Goal: Transaction & Acquisition: Purchase product/service

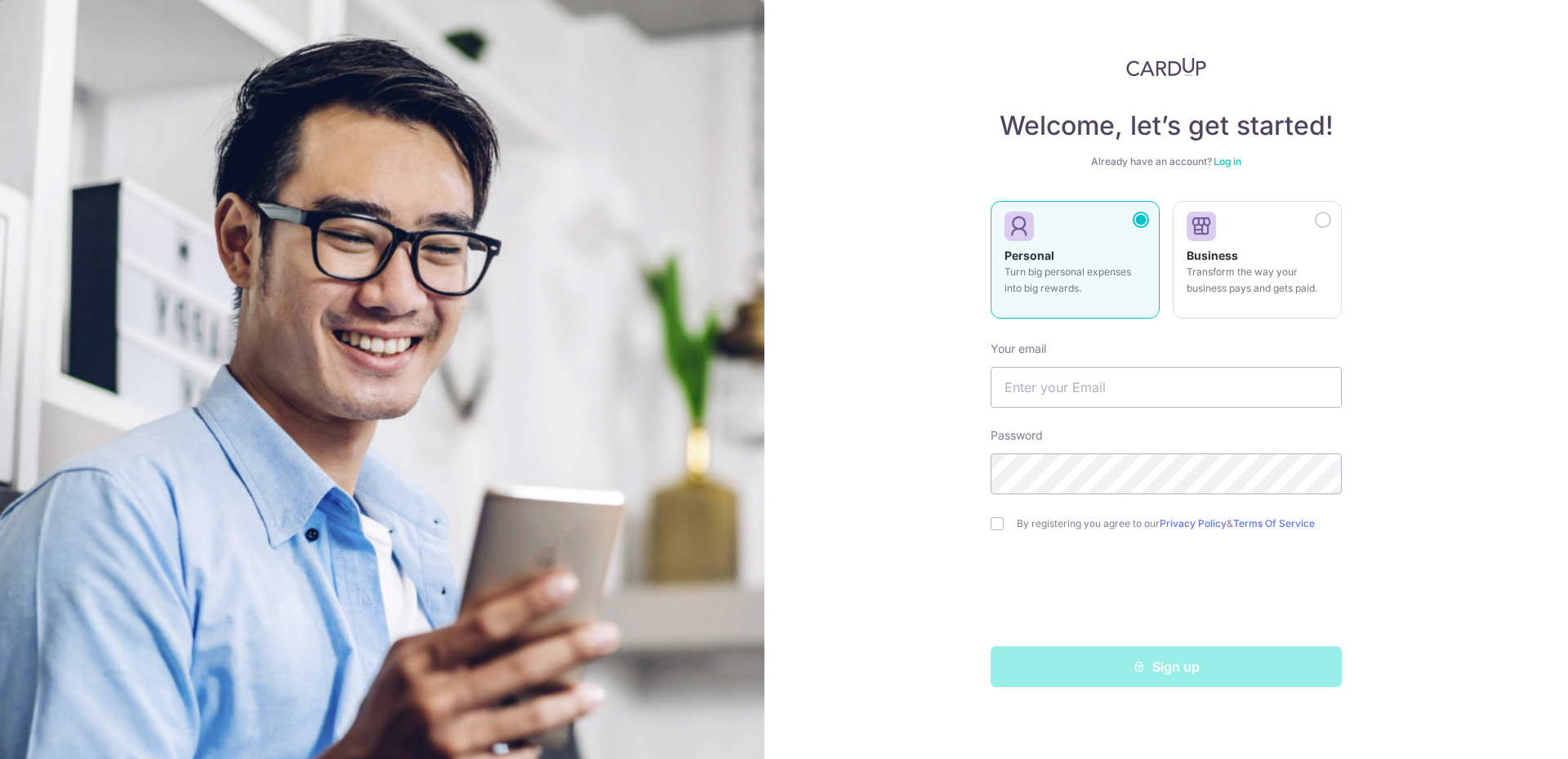
click at [952, 0] on div "Welcome, let’s get started! Already have an account? Log in Personal Turn big p…" at bounding box center [1166, 379] width 803 height 759
click at [1073, 392] on input "text" at bounding box center [1166, 387] width 351 height 41
type input "[EMAIL_ADDRESS][DOMAIN_NAME]"
click at [994, 526] on input "checkbox" at bounding box center [998, 524] width 13 height 13
checkbox input "true"
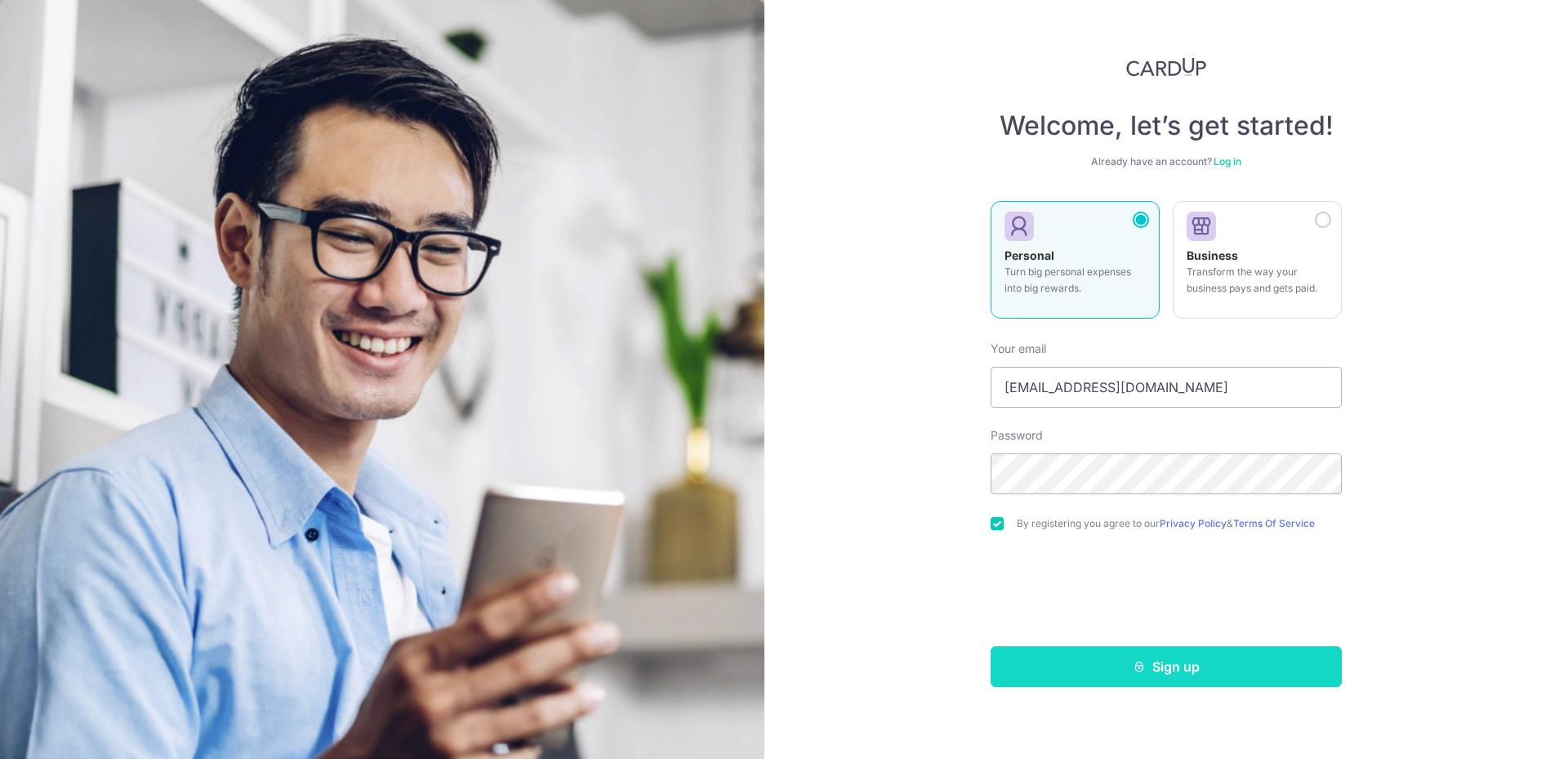
click at [1212, 662] on button "Sign up" at bounding box center [1166, 666] width 351 height 41
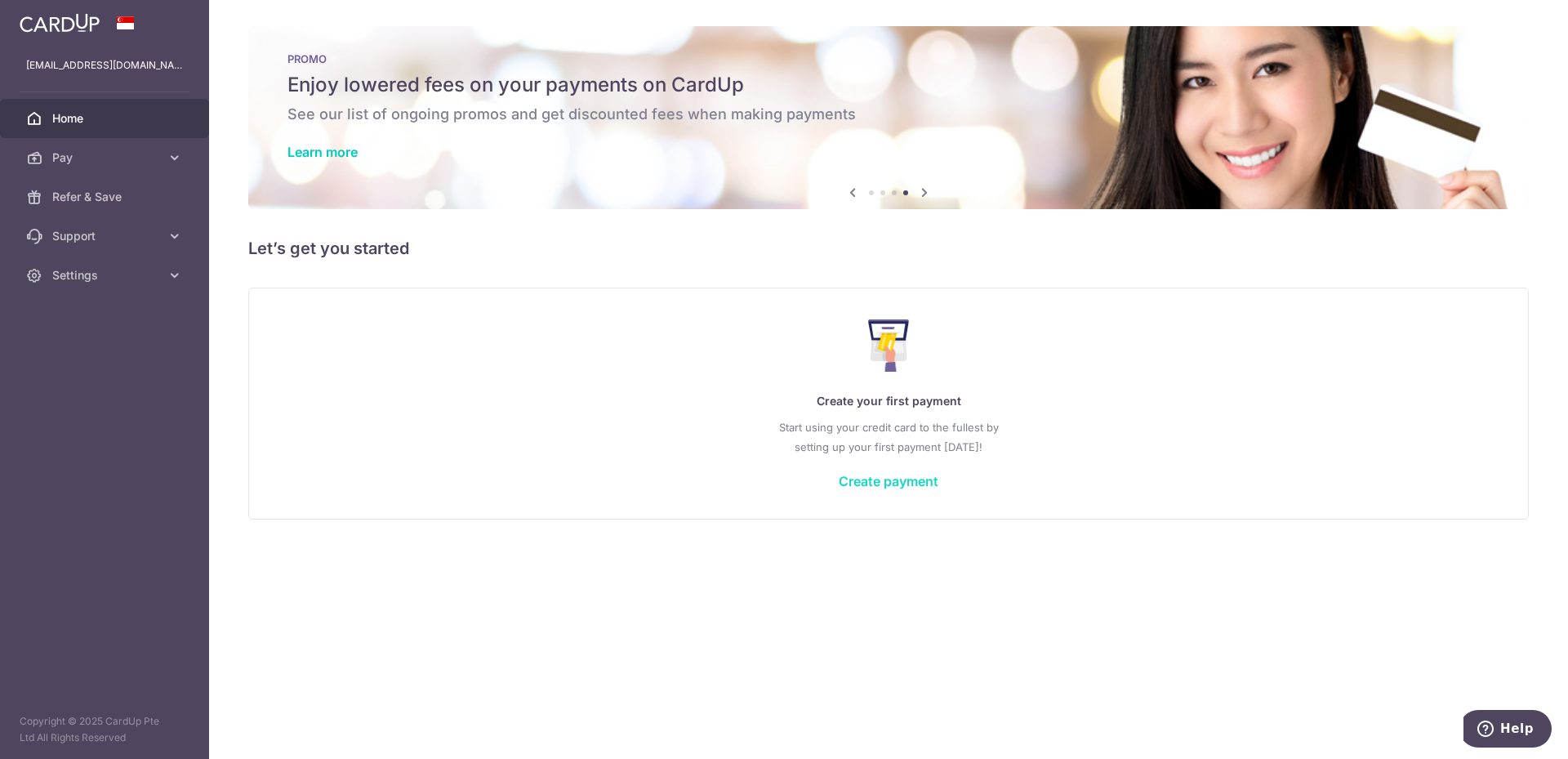
click at [926, 479] on link "Create payment" at bounding box center [888, 480] width 99 height 16
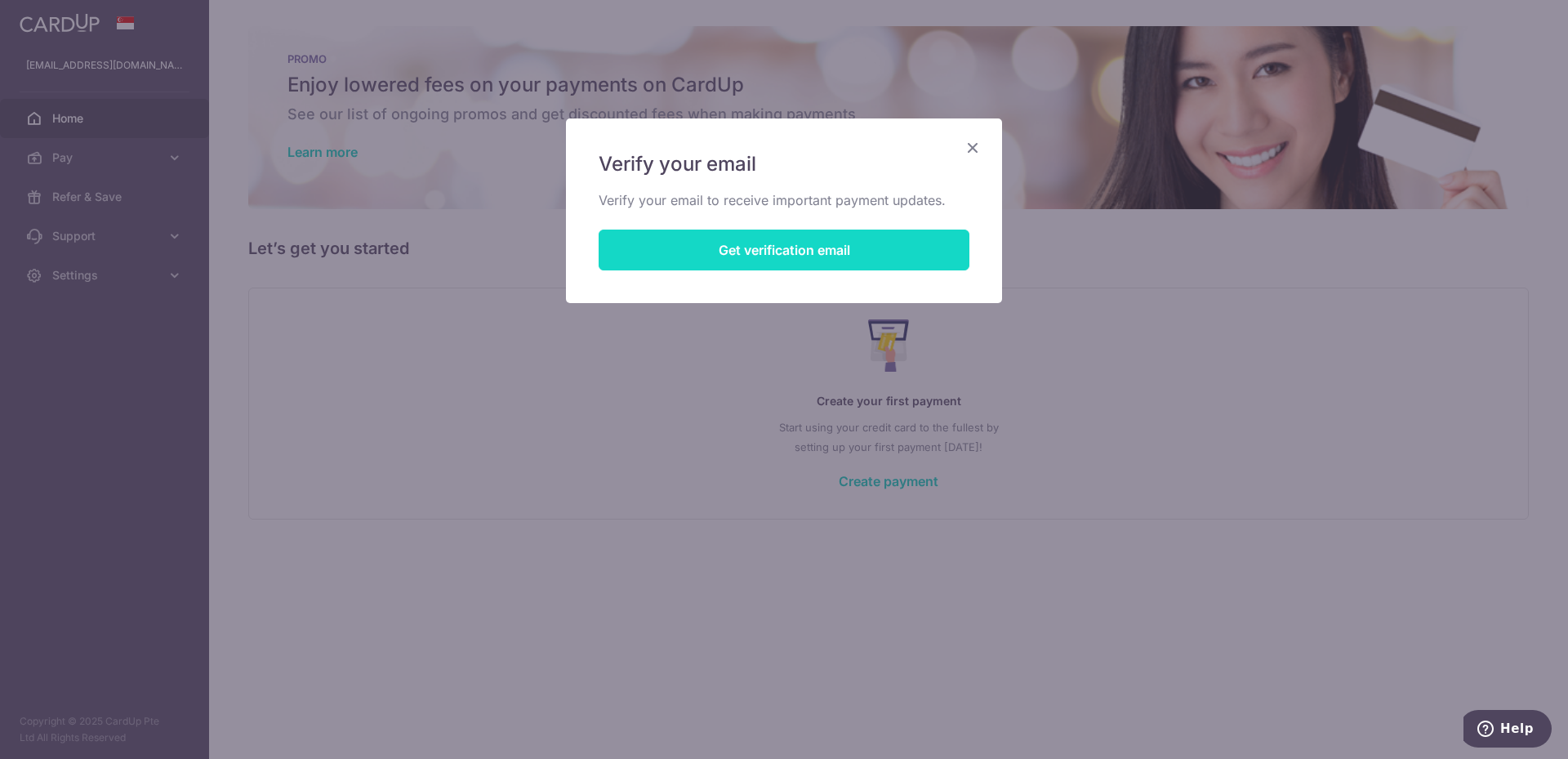
click at [809, 247] on button "Get verification email" at bounding box center [784, 249] width 370 height 41
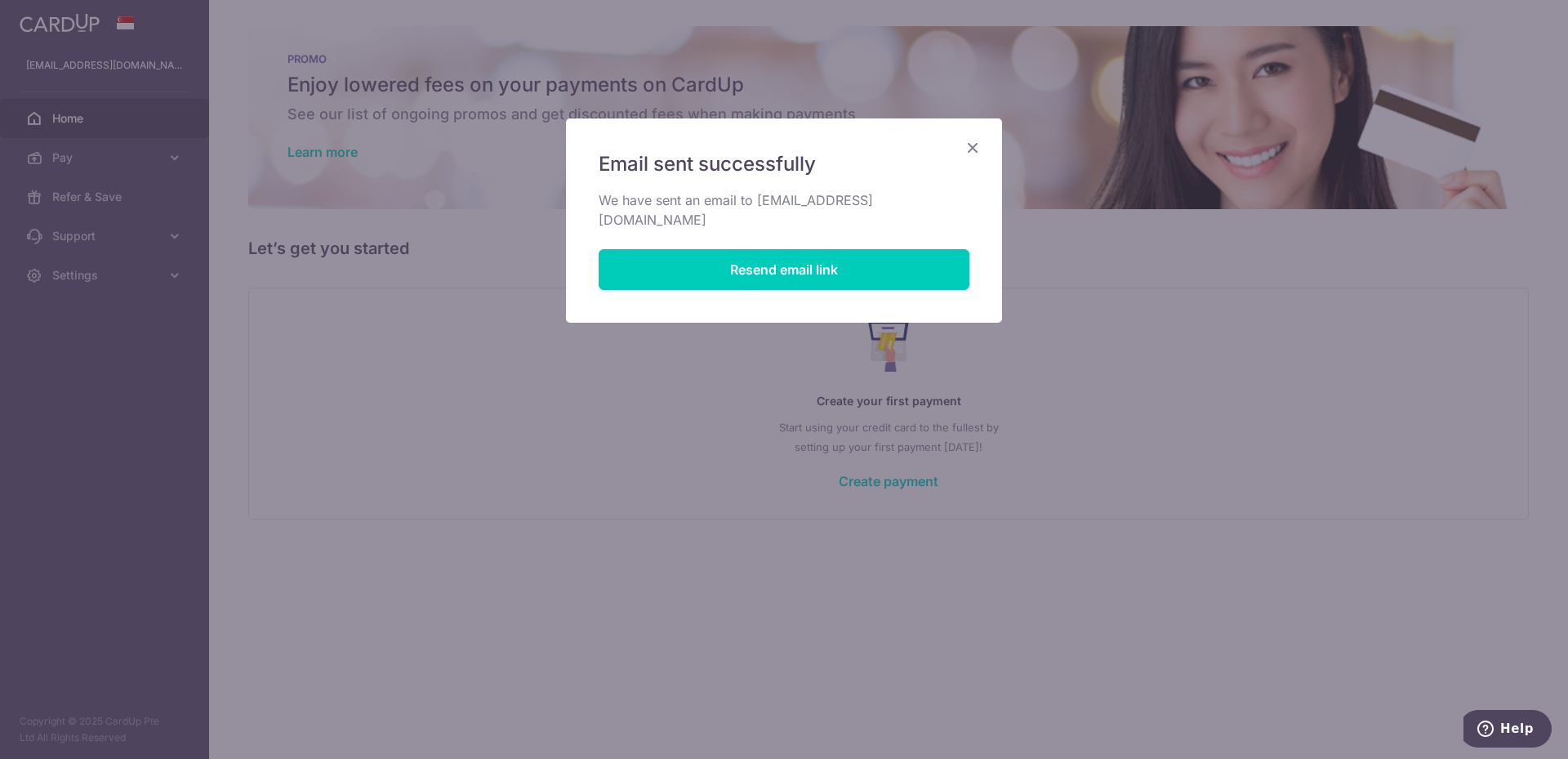
click at [982, 145] on div "Email sent successfully We have sent an email to shutterspeeds85@hotmail.com Re…" at bounding box center [784, 221] width 436 height 205
click at [968, 159] on div "Email sent successfully We have sent an email to shutterspeeds85@hotmail.com Re…" at bounding box center [784, 220] width 438 height 206
click at [979, 153] on icon "Close" at bounding box center [972, 148] width 20 height 21
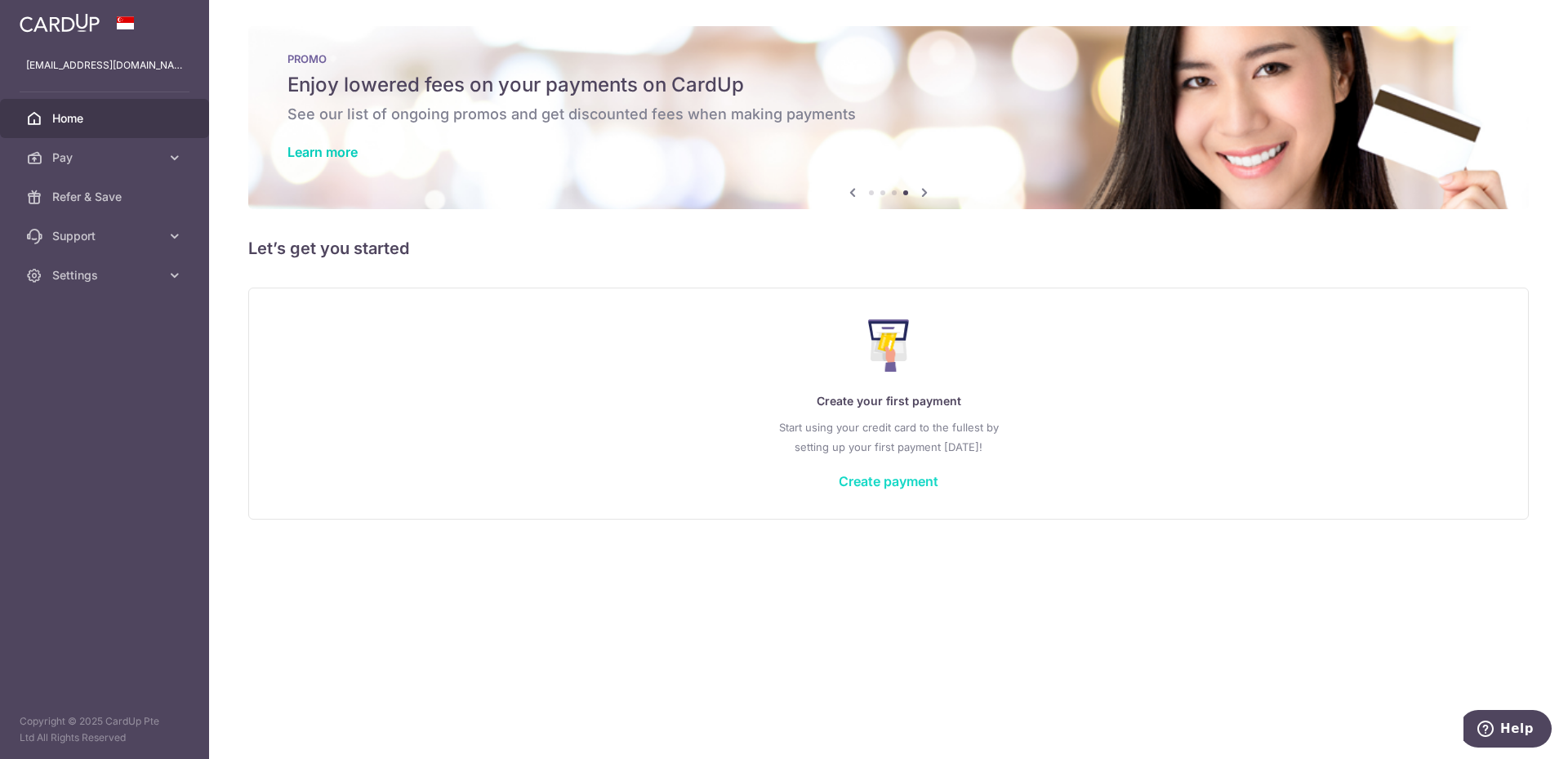
click at [902, 486] on link "Create payment" at bounding box center [888, 480] width 99 height 16
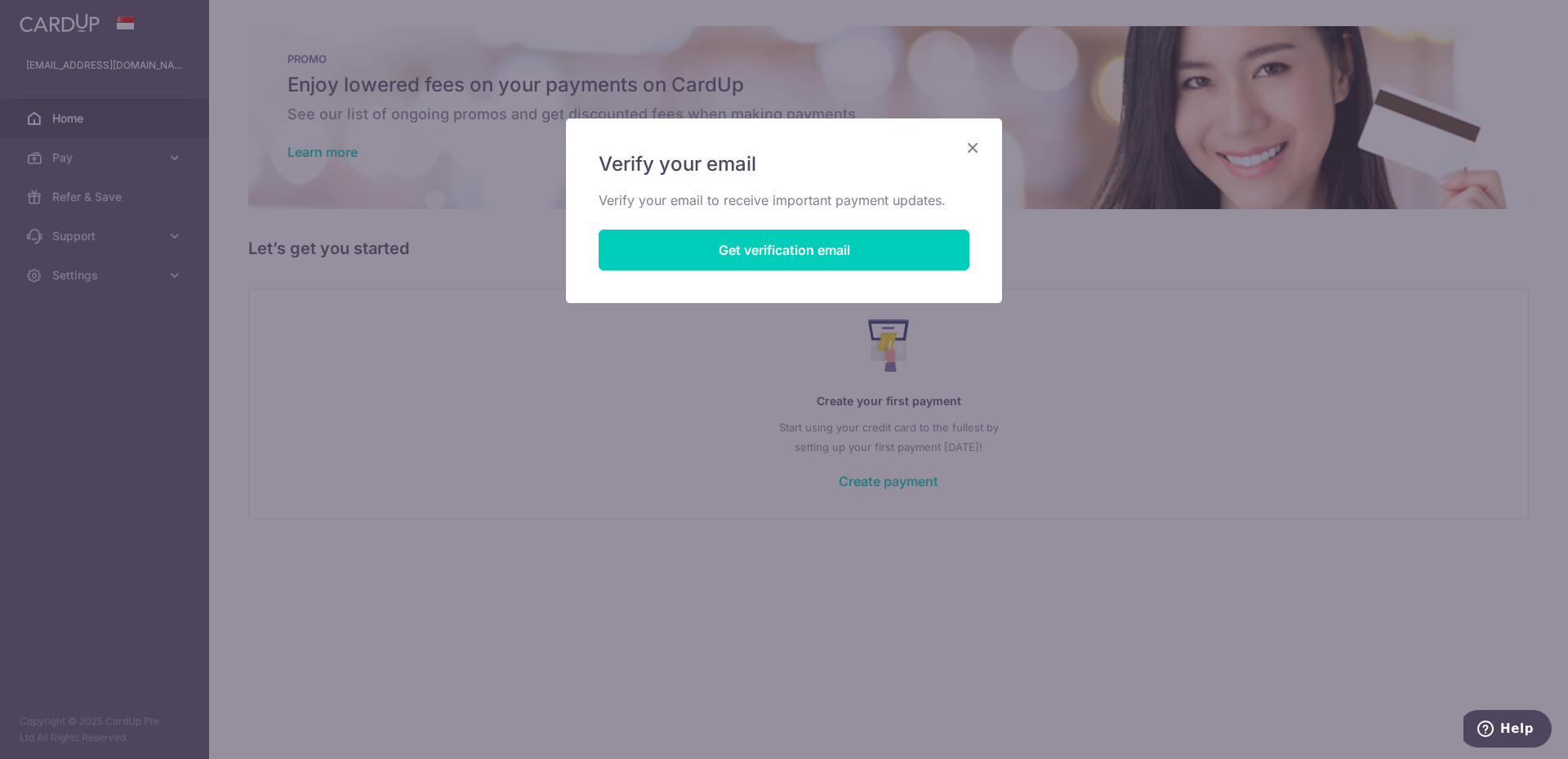
click at [981, 154] on icon "Close" at bounding box center [972, 148] width 20 height 21
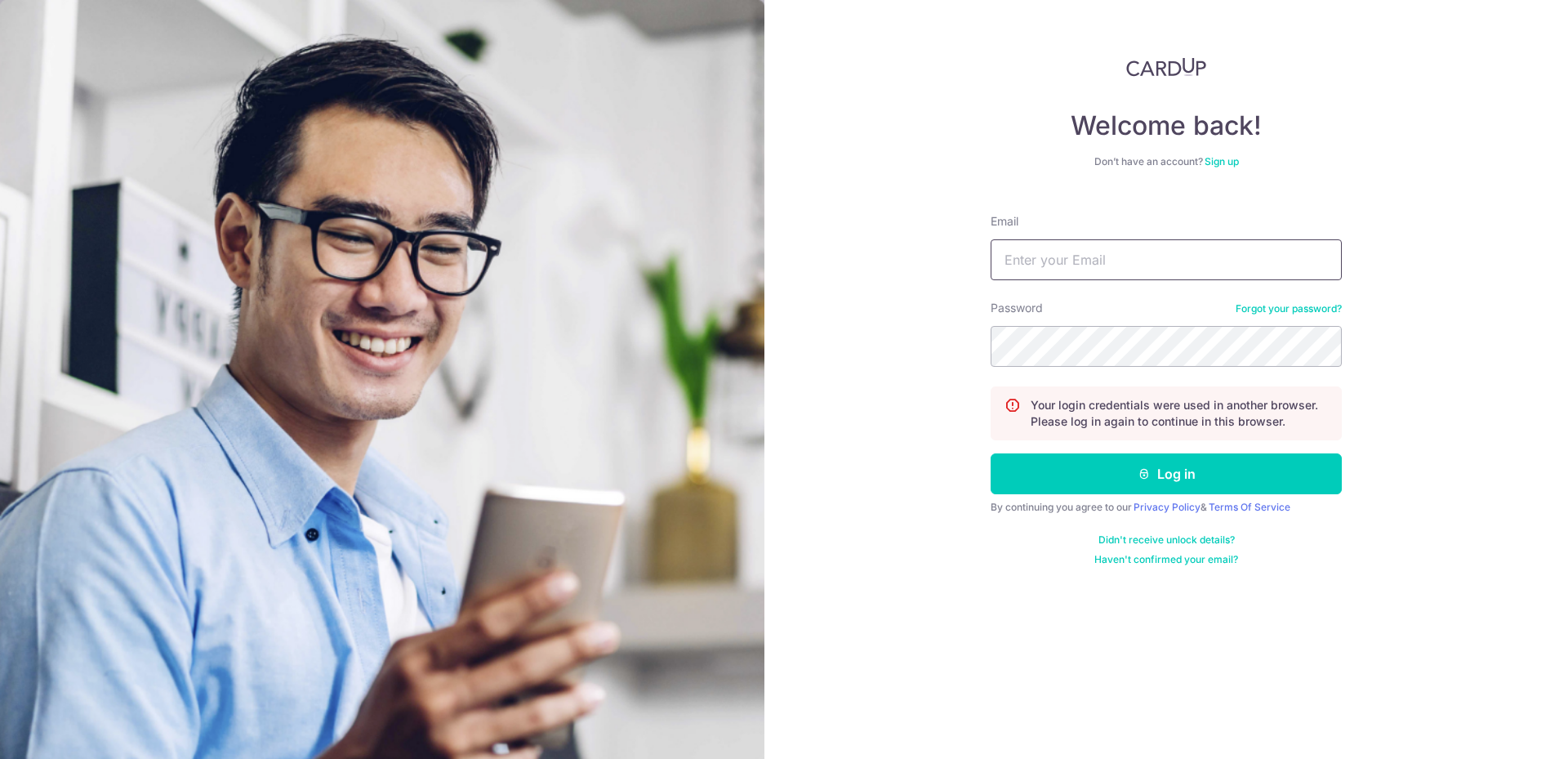
click at [1068, 266] on input "Email" at bounding box center [1166, 260] width 351 height 41
type input "[EMAIL_ADDRESS][DOMAIN_NAME]"
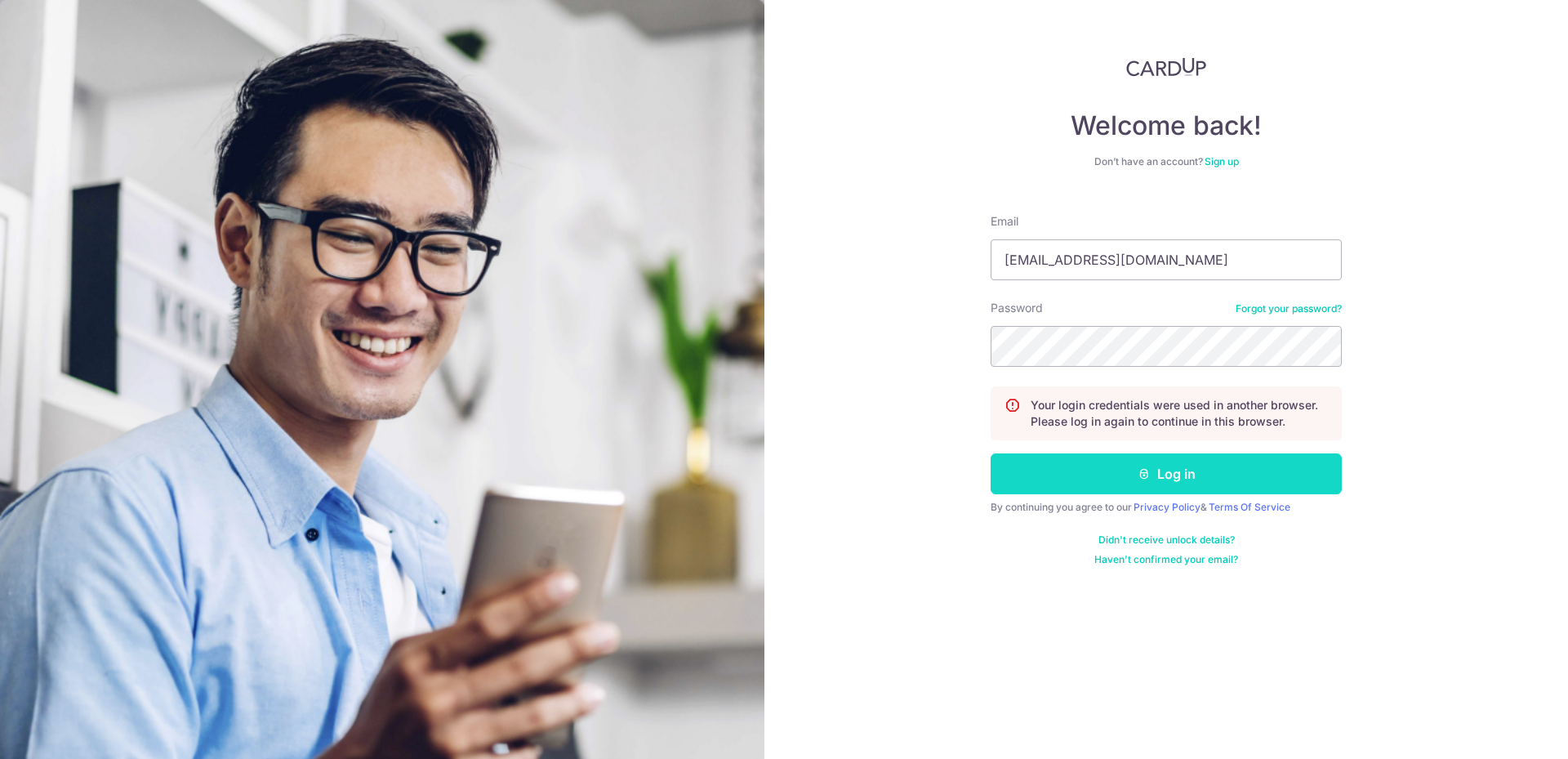
click at [1091, 469] on button "Log in" at bounding box center [1166, 473] width 351 height 41
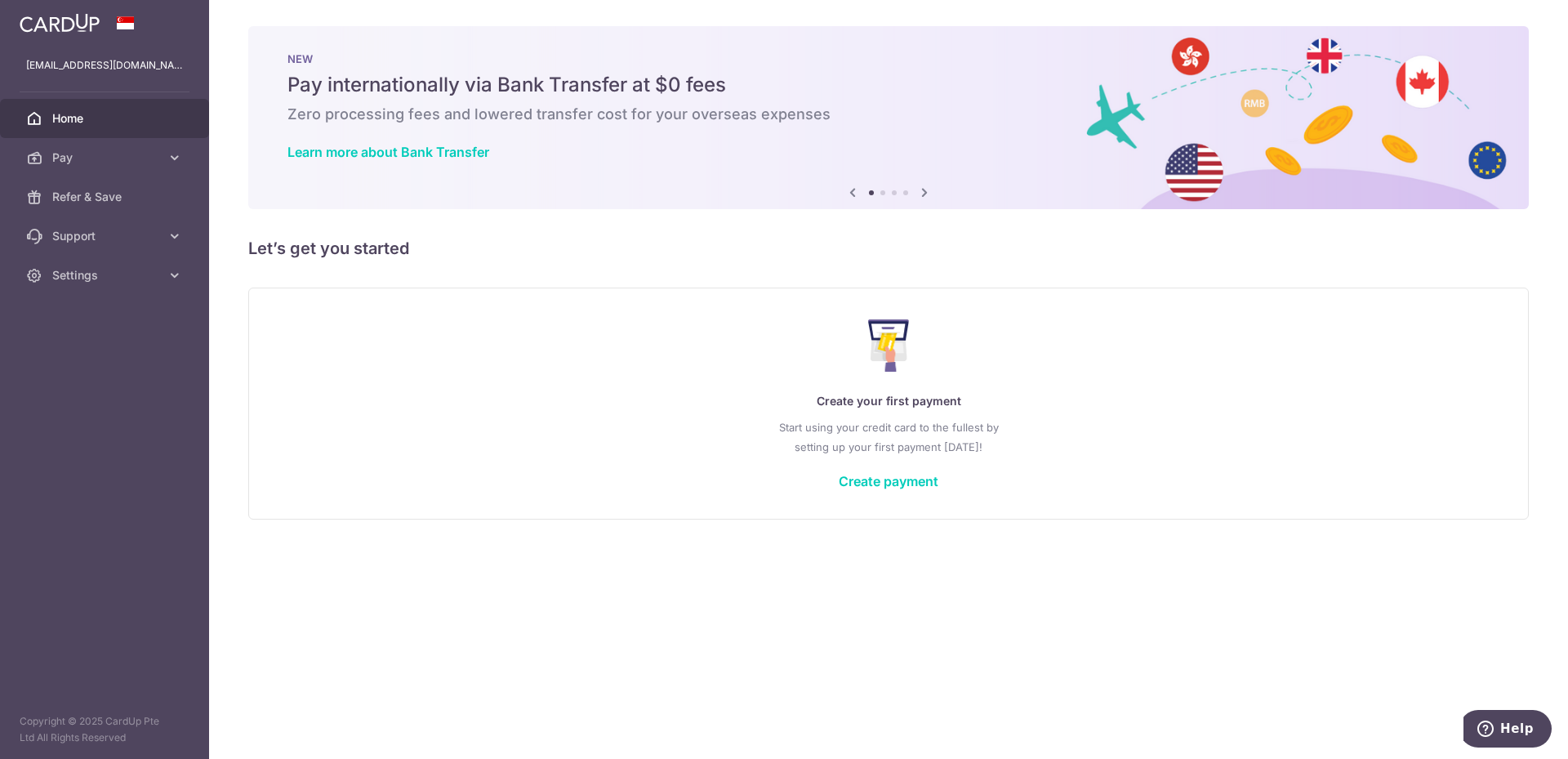
click at [500, 224] on div "× Pause Schedule Pause all future payments in this series Pause just this one p…" at bounding box center [889, 379] width 1360 height 759
click at [921, 493] on div "Create your first payment Start using your credit card to the fullest by settin…" at bounding box center [889, 403] width 1240 height 193
click at [880, 487] on link "Create payment" at bounding box center [888, 480] width 99 height 16
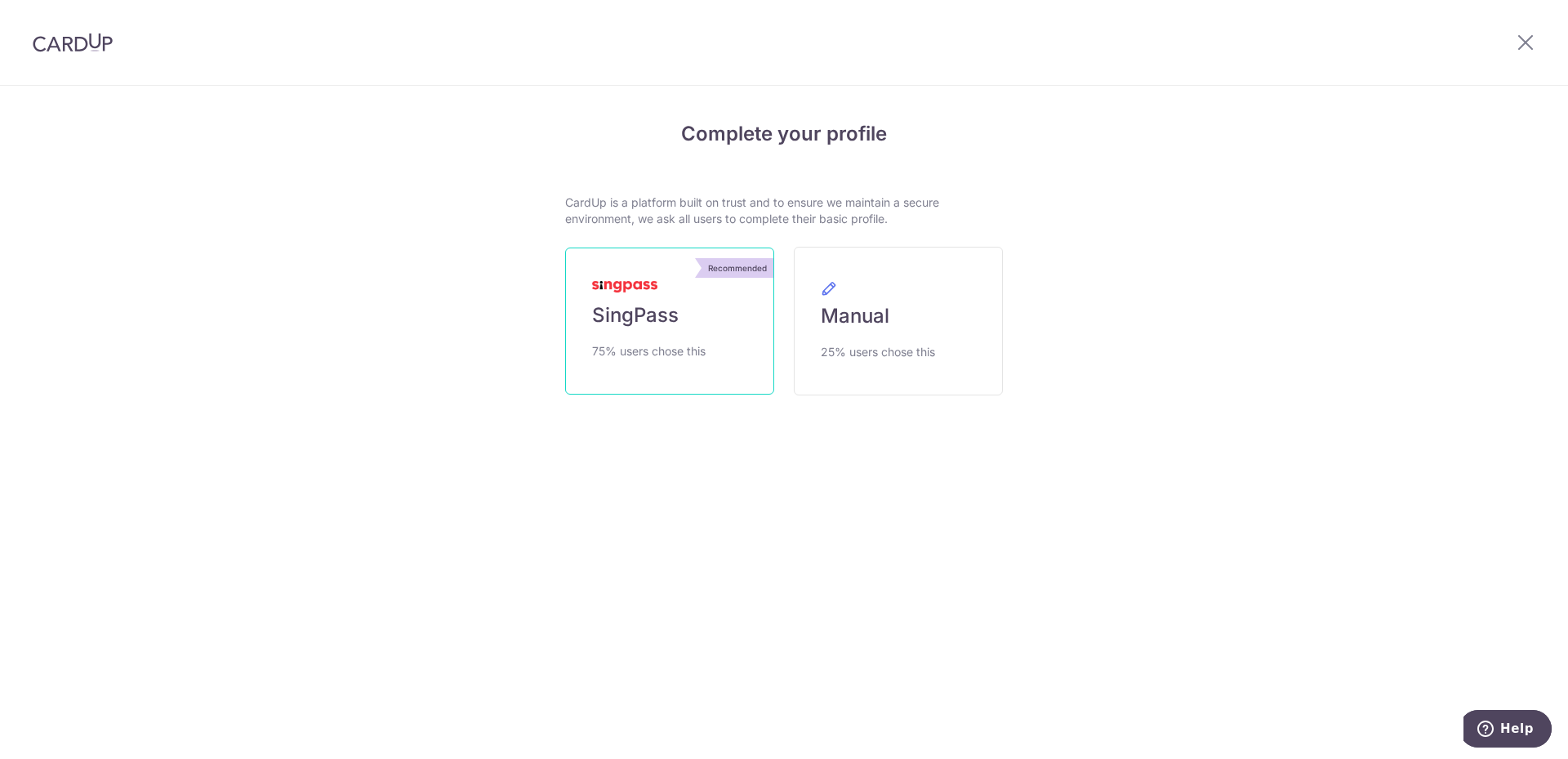
click at [717, 305] on link "Recommended SingPass 75% users chose this" at bounding box center [670, 320] width 209 height 147
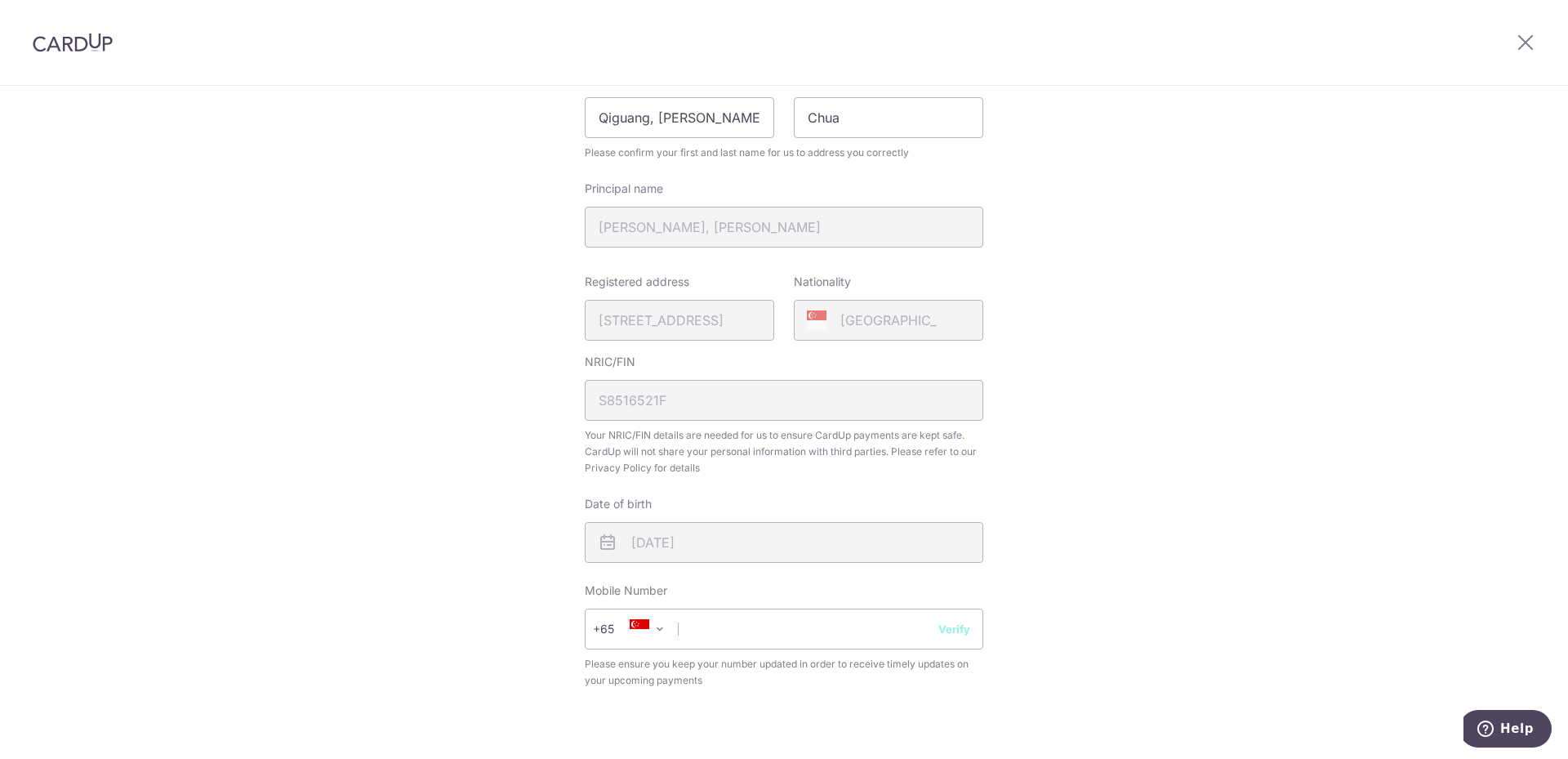
scroll to position [245, 0]
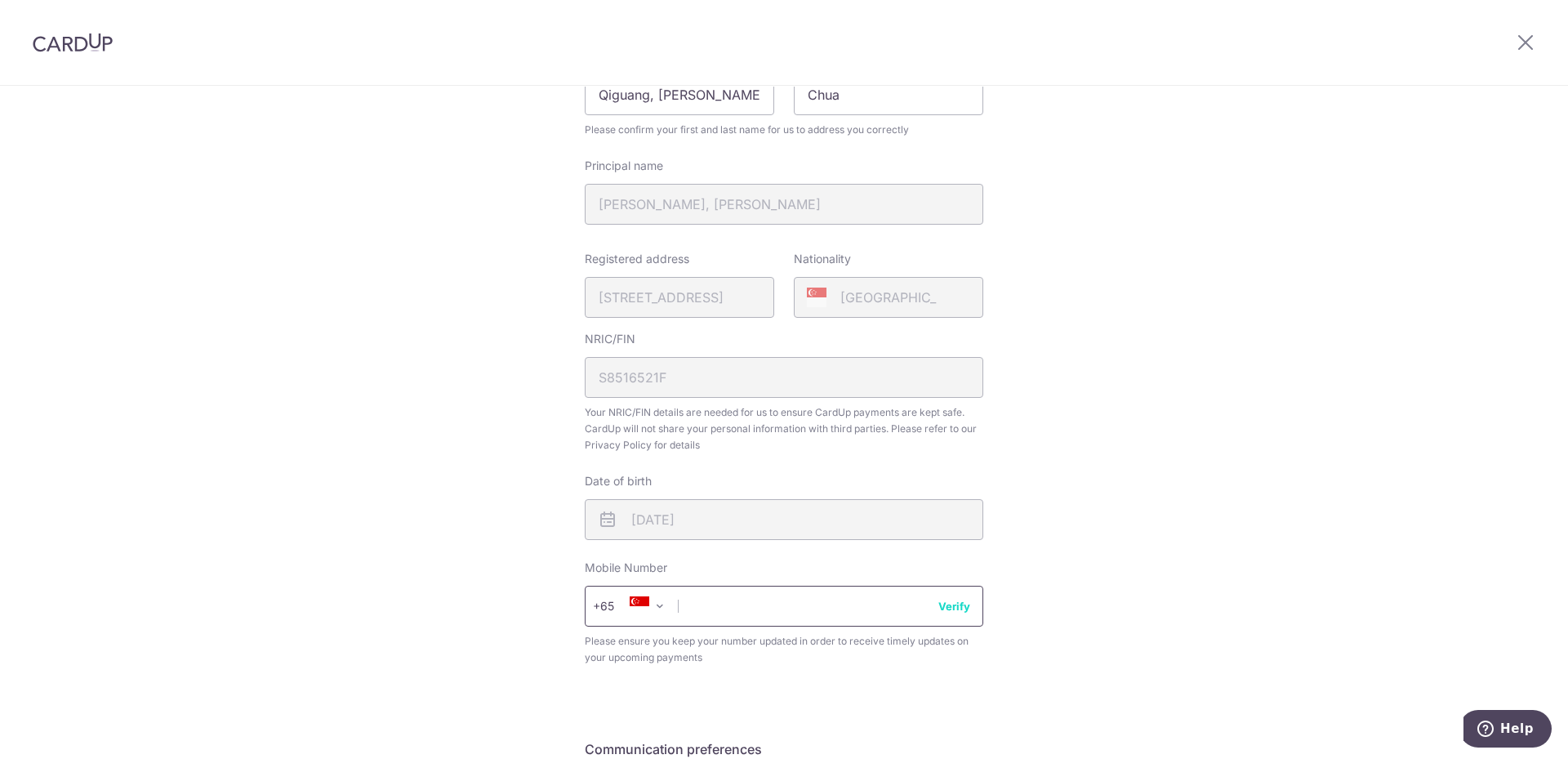
click at [713, 605] on input "text" at bounding box center [784, 605] width 399 height 41
type input "98238180"
type input "Kenny"
select select "65"
click at [617, 609] on span "+20" at bounding box center [615, 605] width 45 height 20
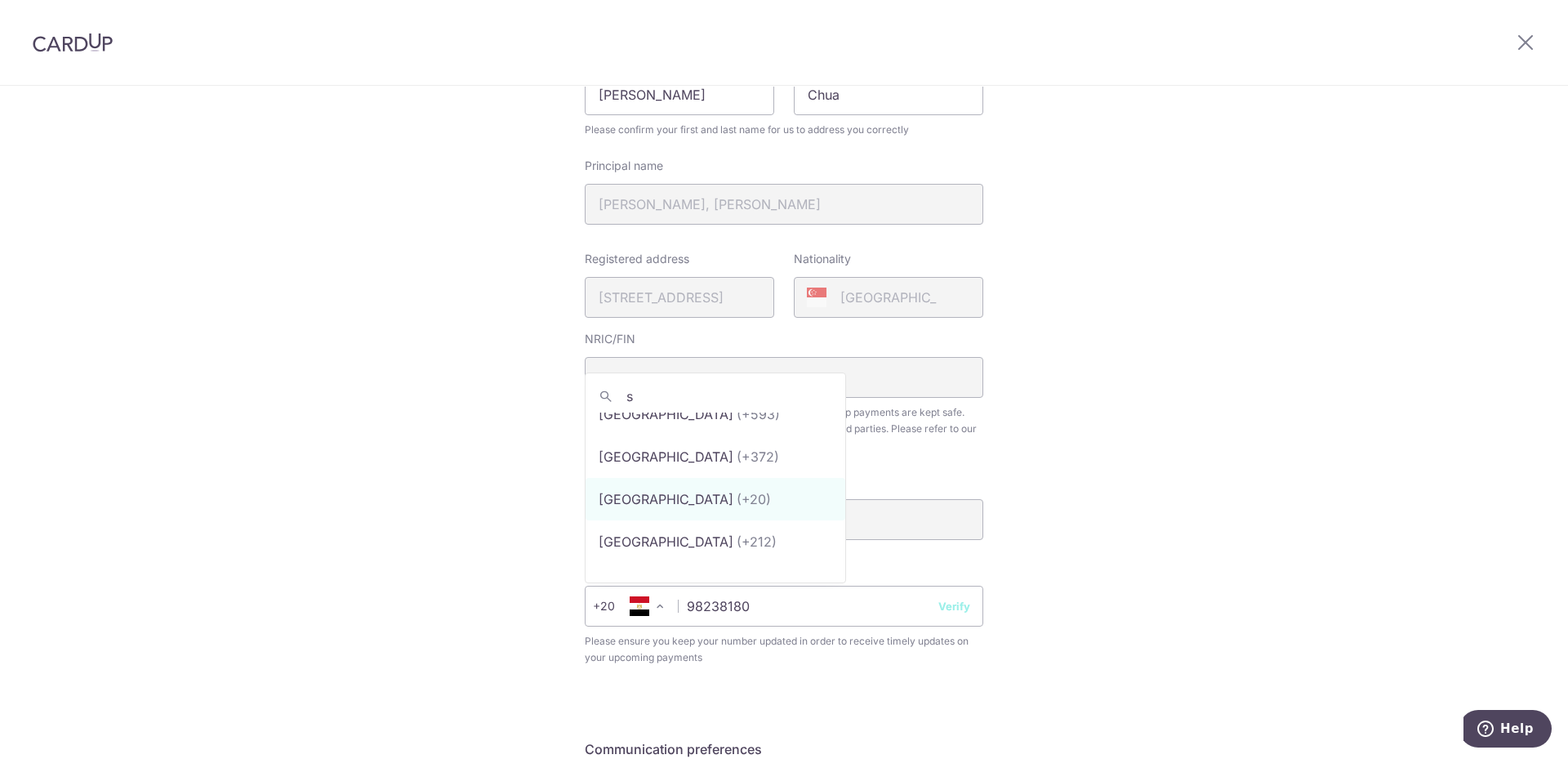
scroll to position [0, 0]
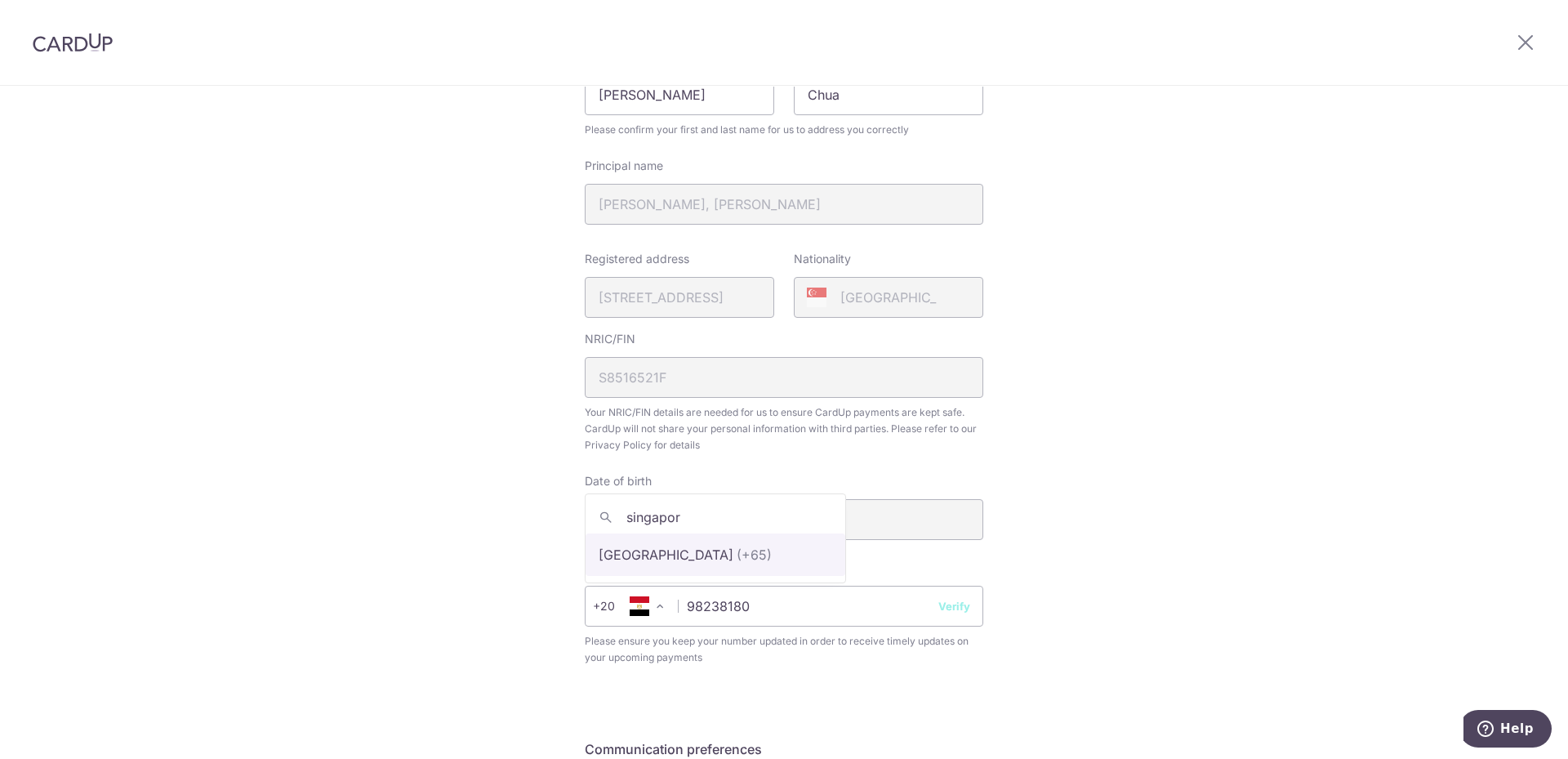
type input "singapor"
select select "199"
click at [943, 607] on button "Verify" at bounding box center [955, 605] width 32 height 16
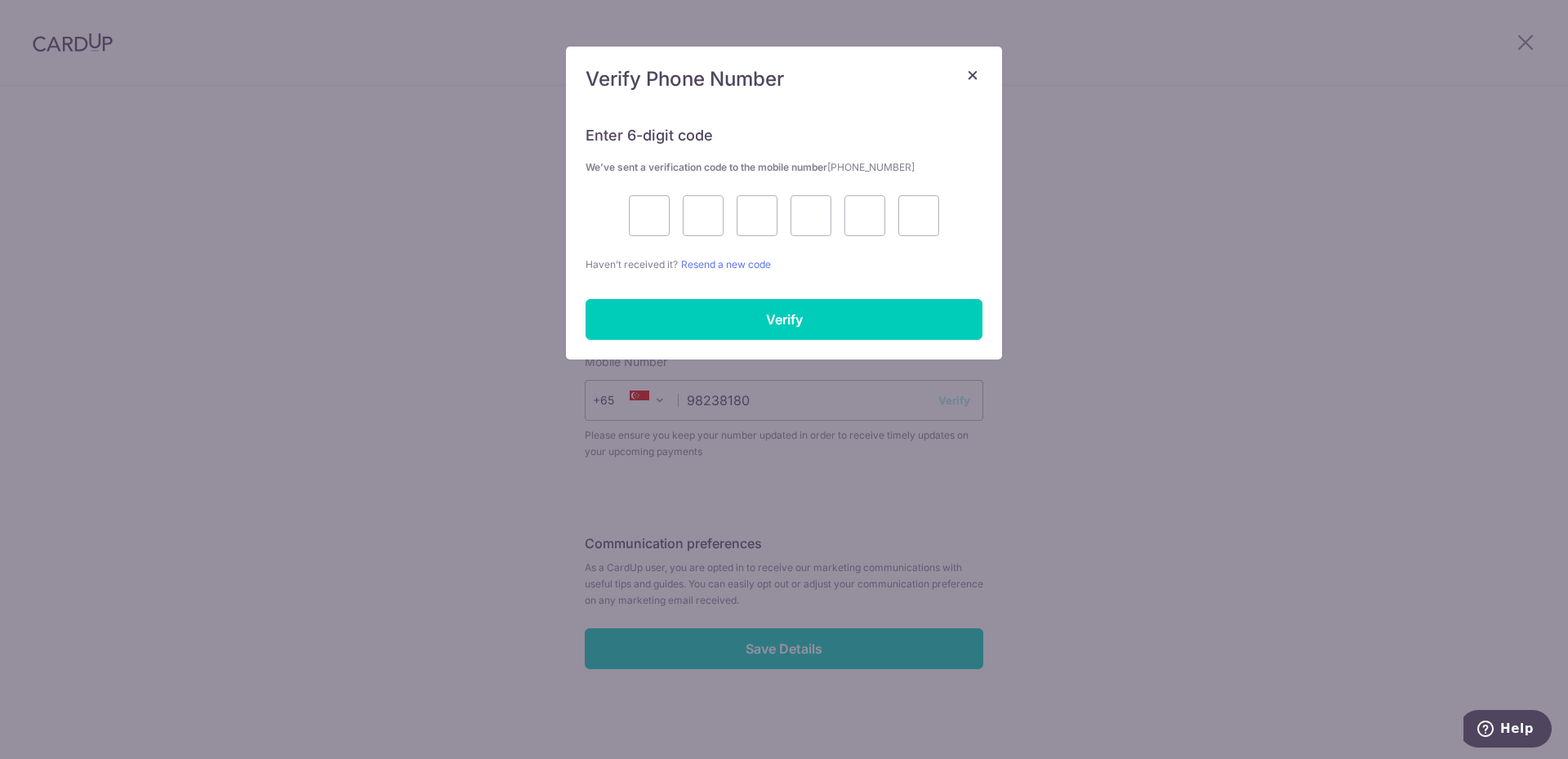
click at [793, 642] on div "× Verify Phone Number Enter 6-digit code We’ve sent a verification code to the …" at bounding box center [784, 379] width 1568 height 759
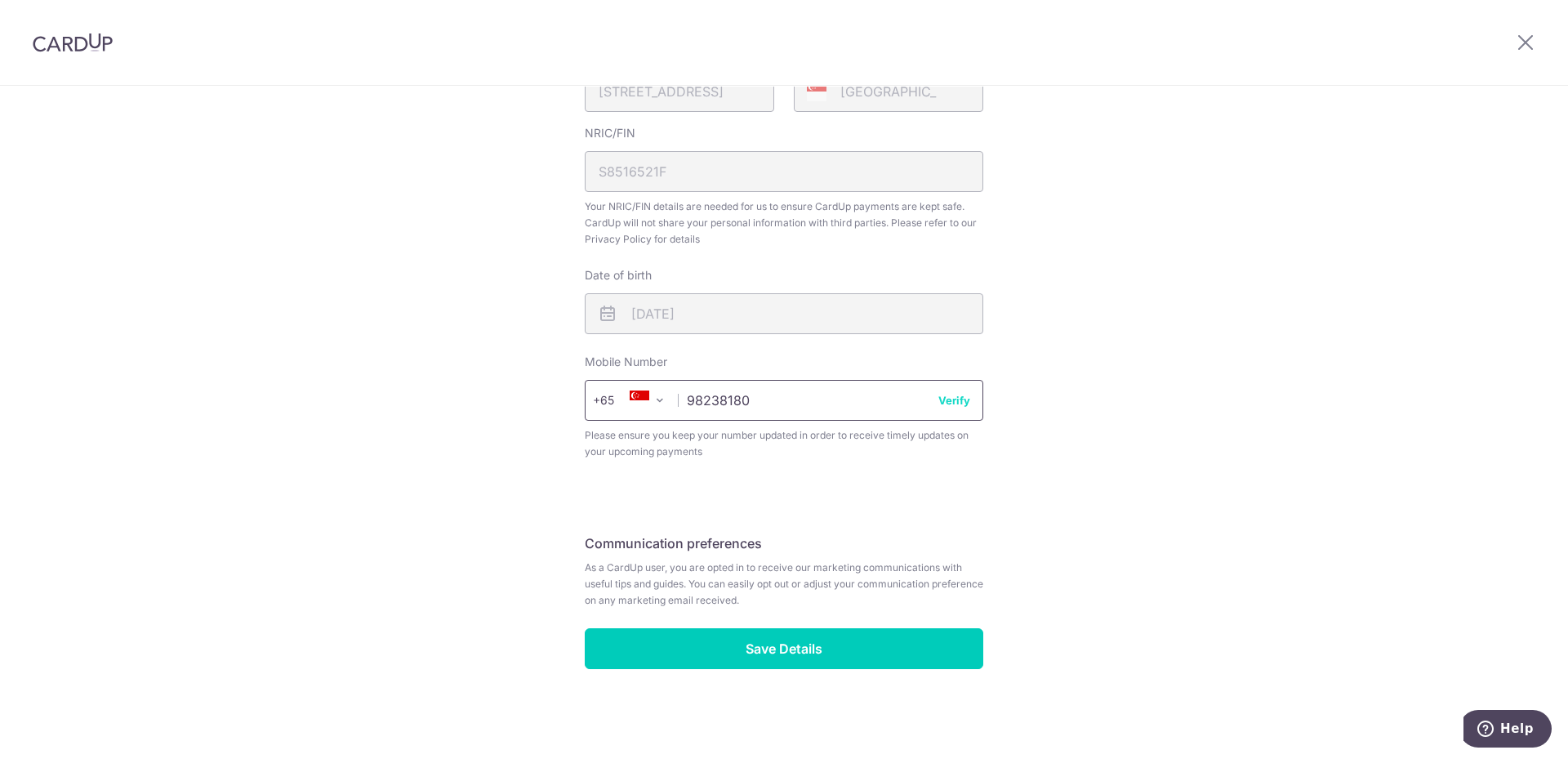
click at [956, 408] on input "98238180" at bounding box center [784, 400] width 399 height 41
drag, startPoint x: 828, startPoint y: 393, endPoint x: 946, endPoint y: 398, distance: 118.1
click at [833, 393] on input "98238180" at bounding box center [784, 400] width 399 height 41
click at [953, 400] on button "Verify" at bounding box center [955, 400] width 32 height 16
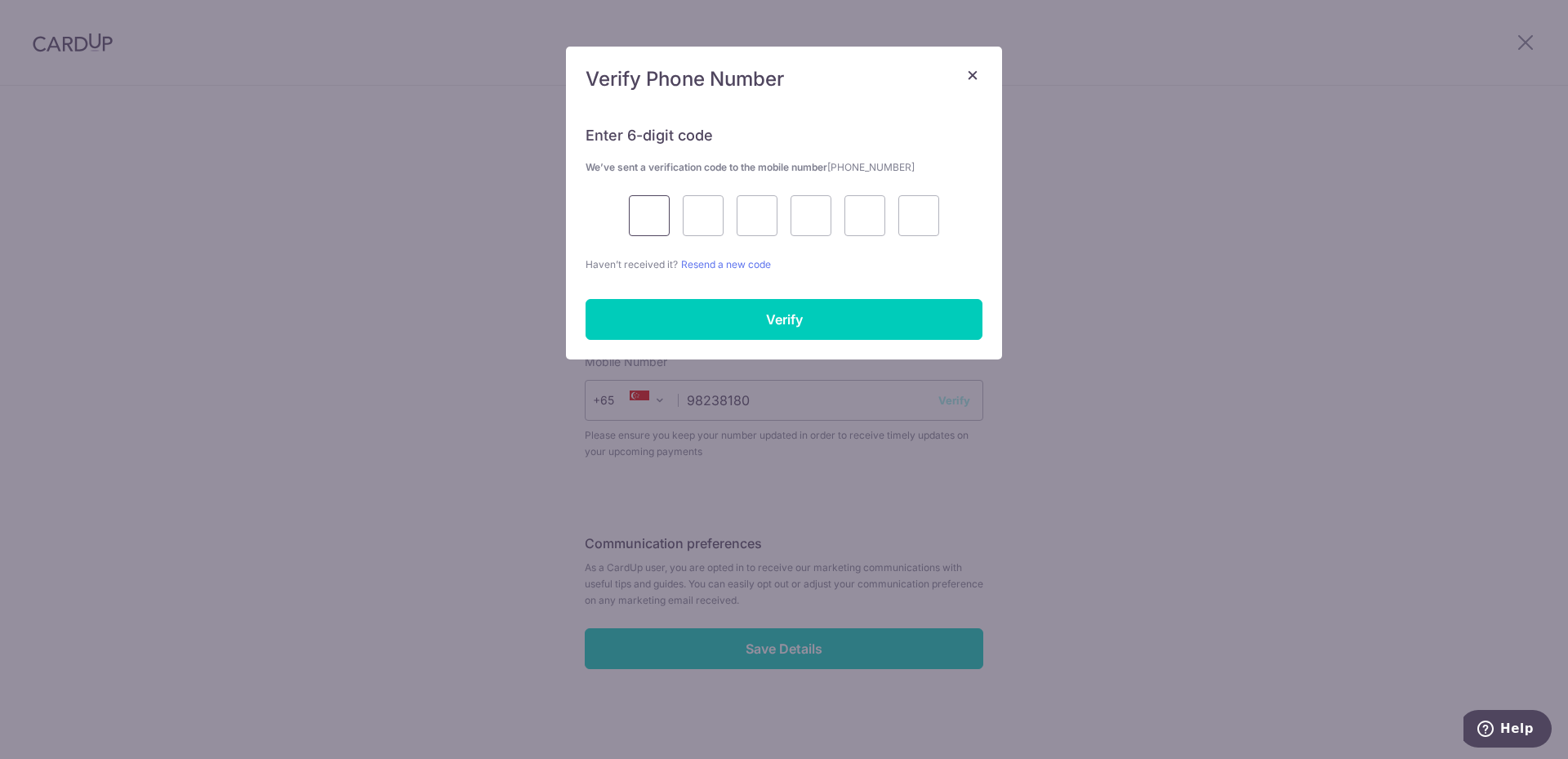
click at [637, 197] on input "text" at bounding box center [649, 215] width 41 height 41
type input "3"
type input "5"
type input "2"
type input "4"
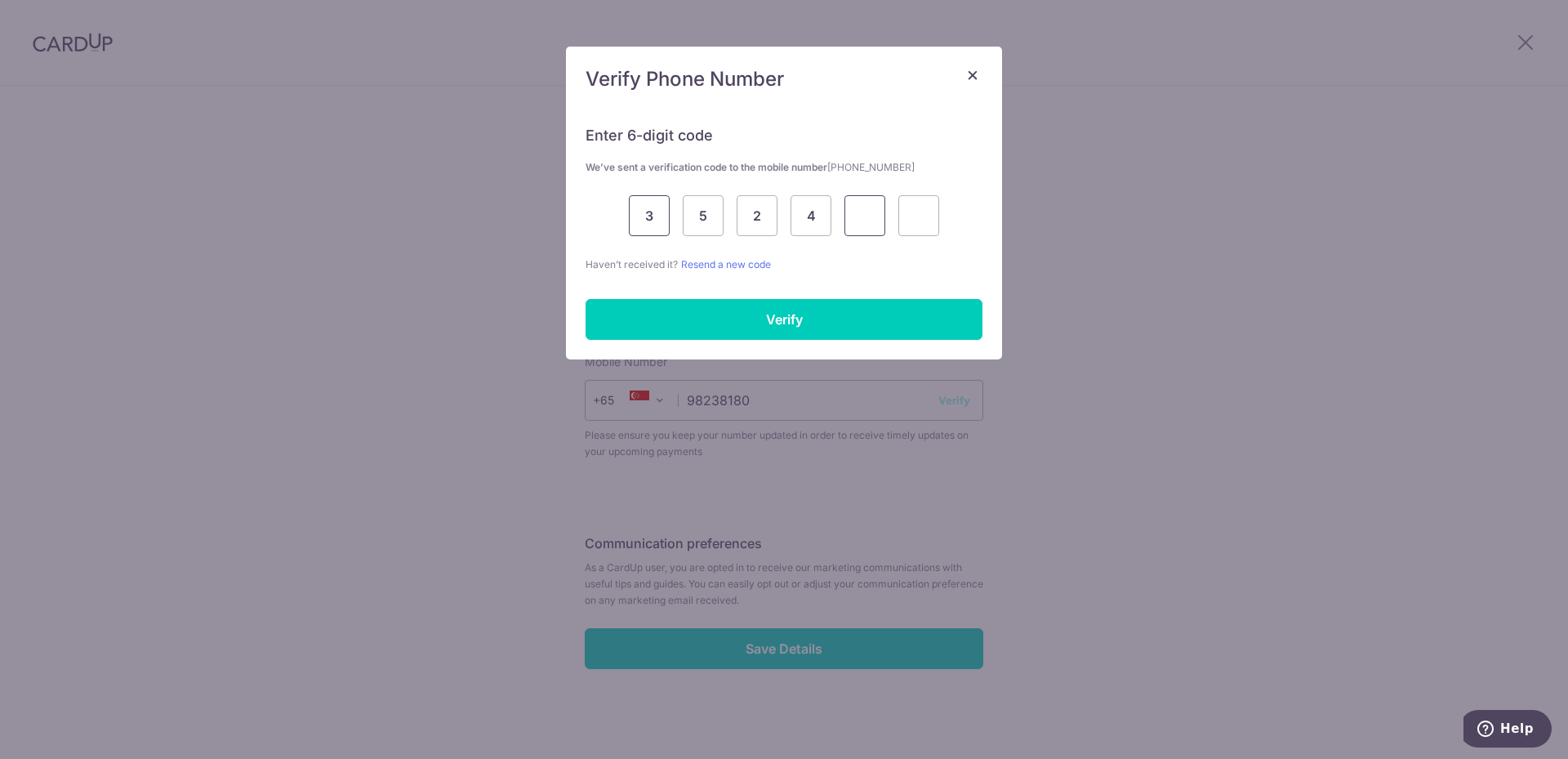
type input "7"
type input "0"
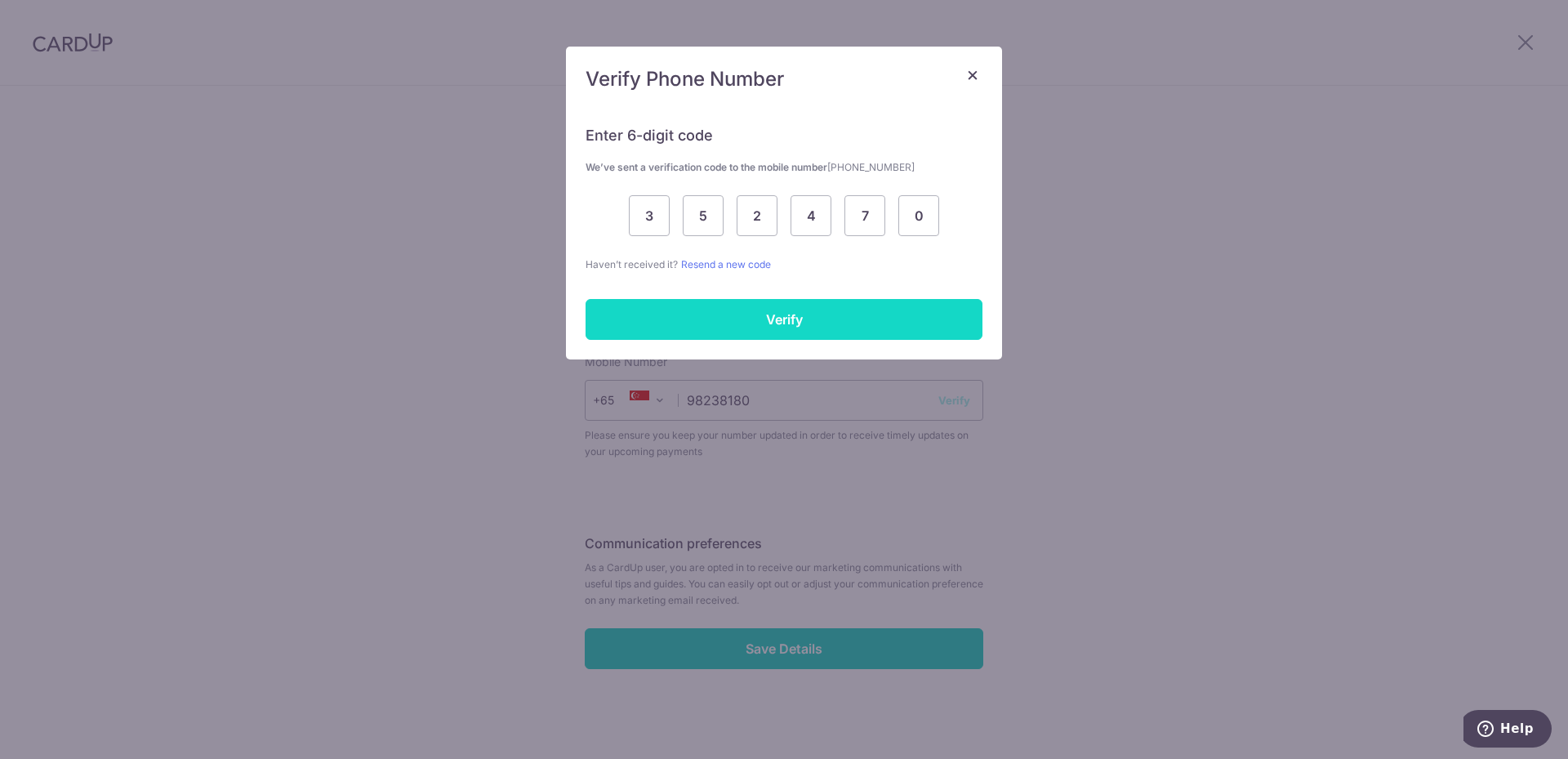
click at [768, 305] on input "Verify" at bounding box center [784, 319] width 397 height 41
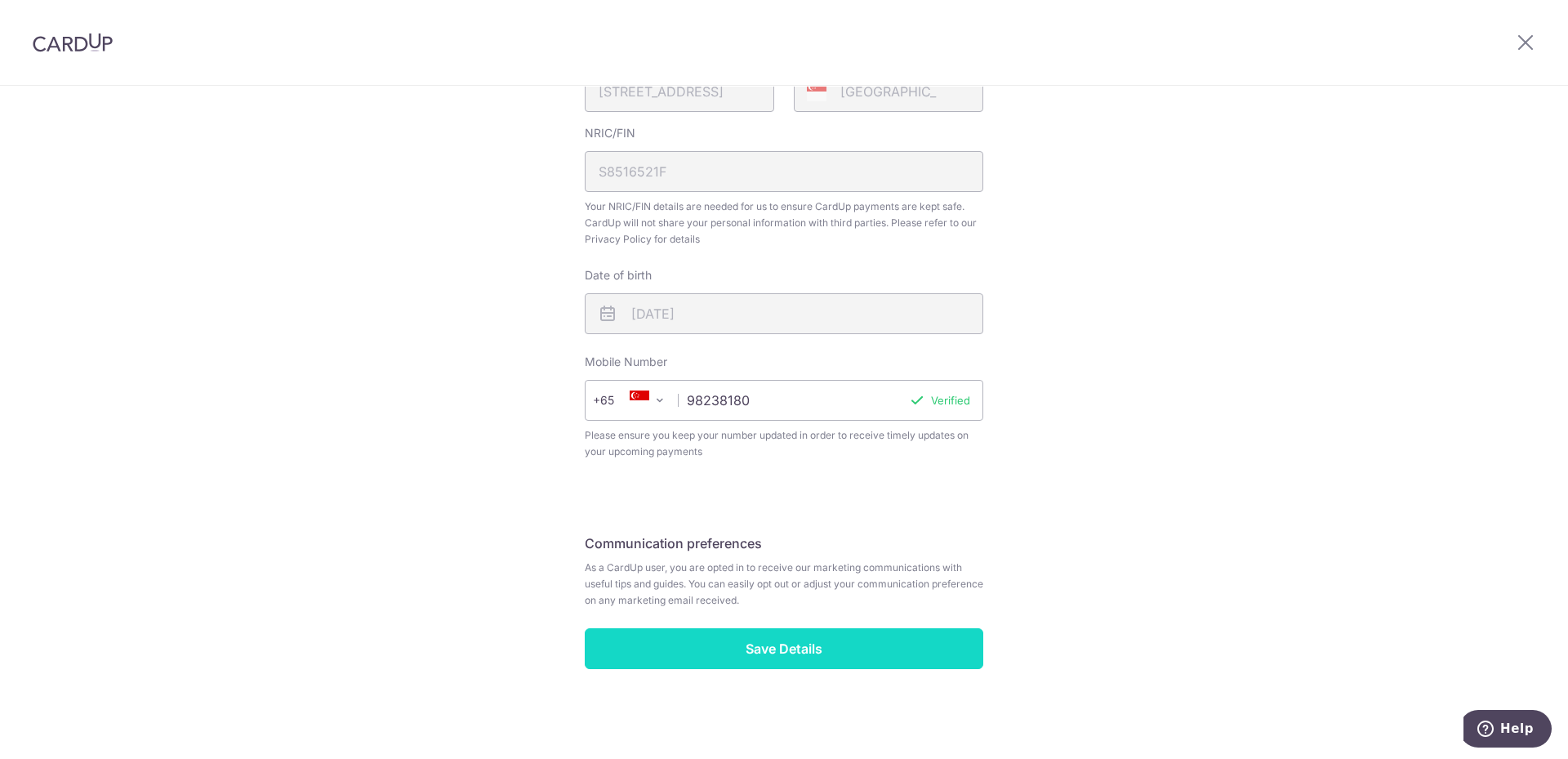
click at [843, 648] on input "Save Details" at bounding box center [784, 648] width 399 height 41
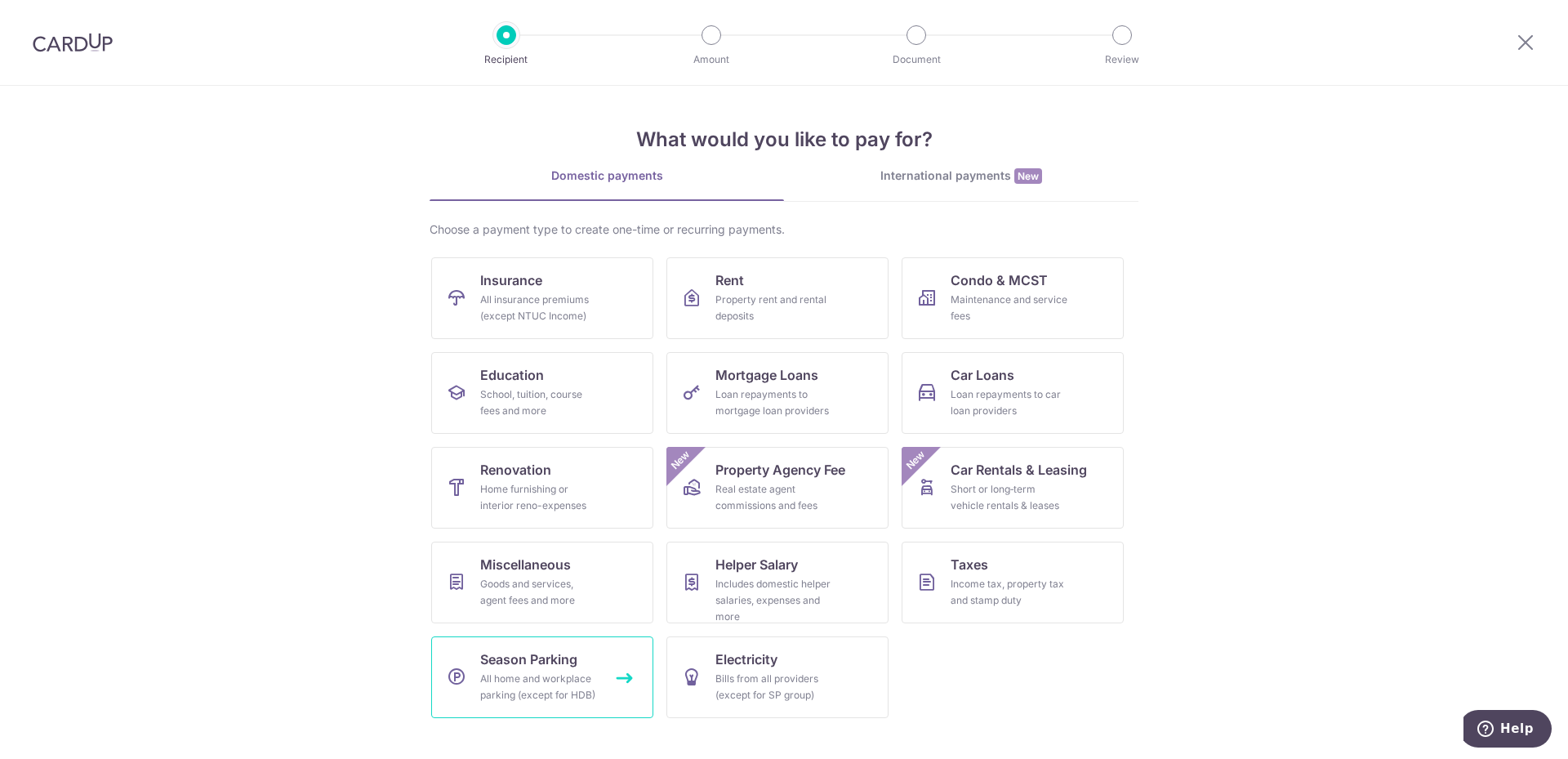
click at [596, 696] on div "All home and workplace parking (except for HDB)" at bounding box center [539, 687] width 117 height 32
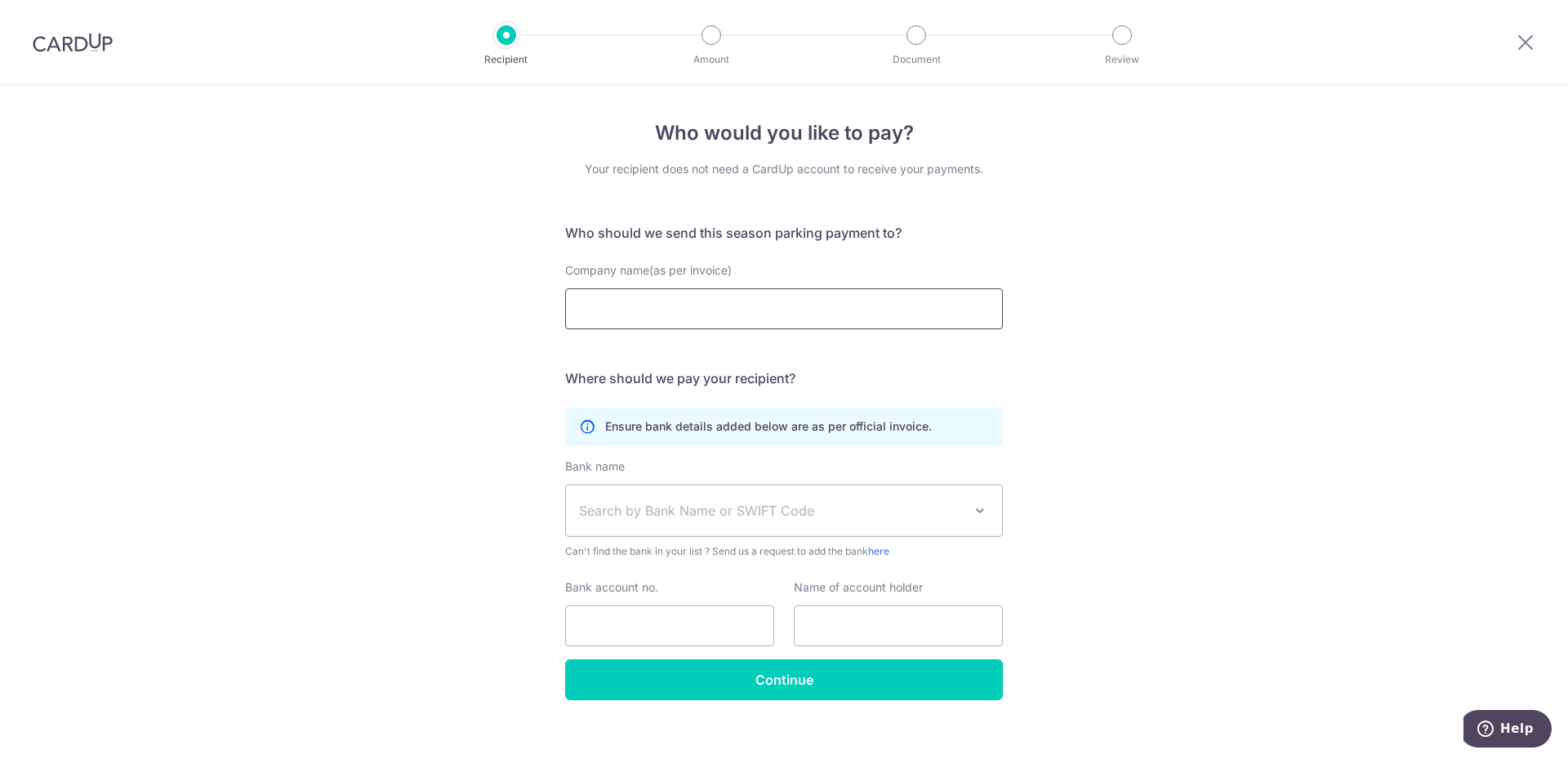
click at [866, 316] on input "Company name(as per invoice)" at bounding box center [784, 308] width 438 height 41
click at [1533, 44] on icon at bounding box center [1525, 43] width 20 height 21
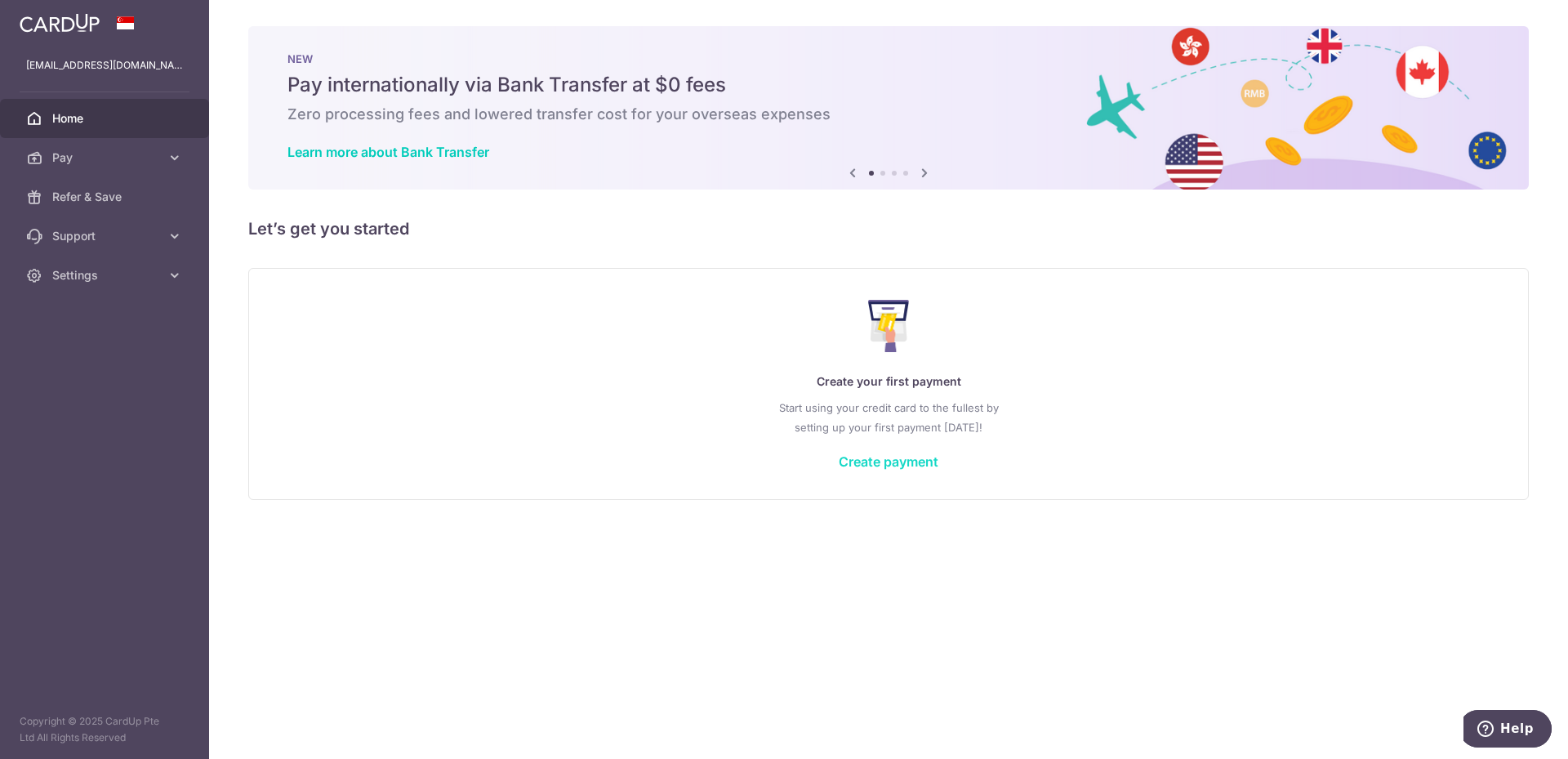
click at [869, 462] on link "Create payment" at bounding box center [888, 461] width 99 height 16
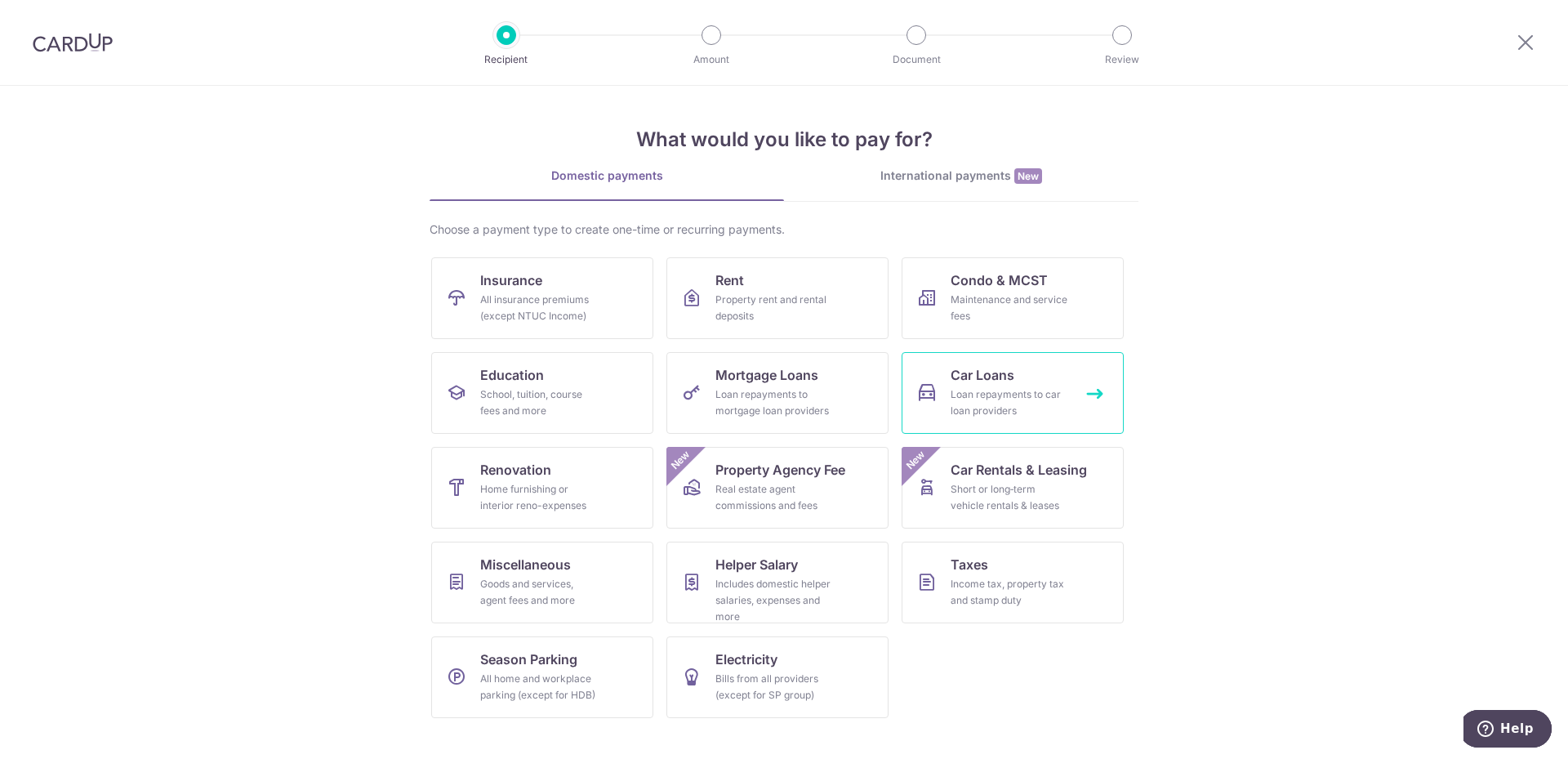
click at [1002, 409] on div "Loan repayments to car loan providers" at bounding box center [1010, 403] width 117 height 32
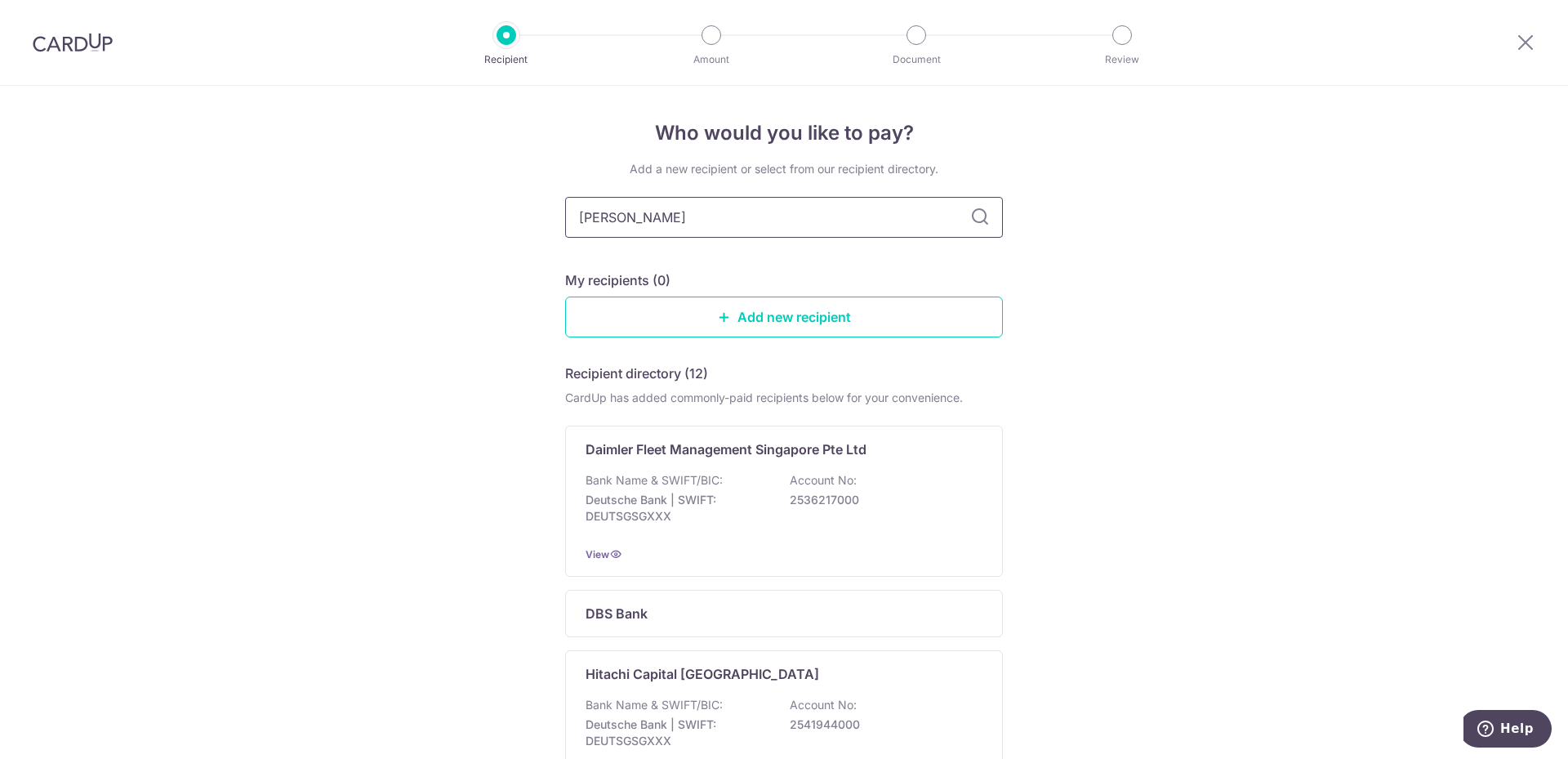
type input "hong leong"
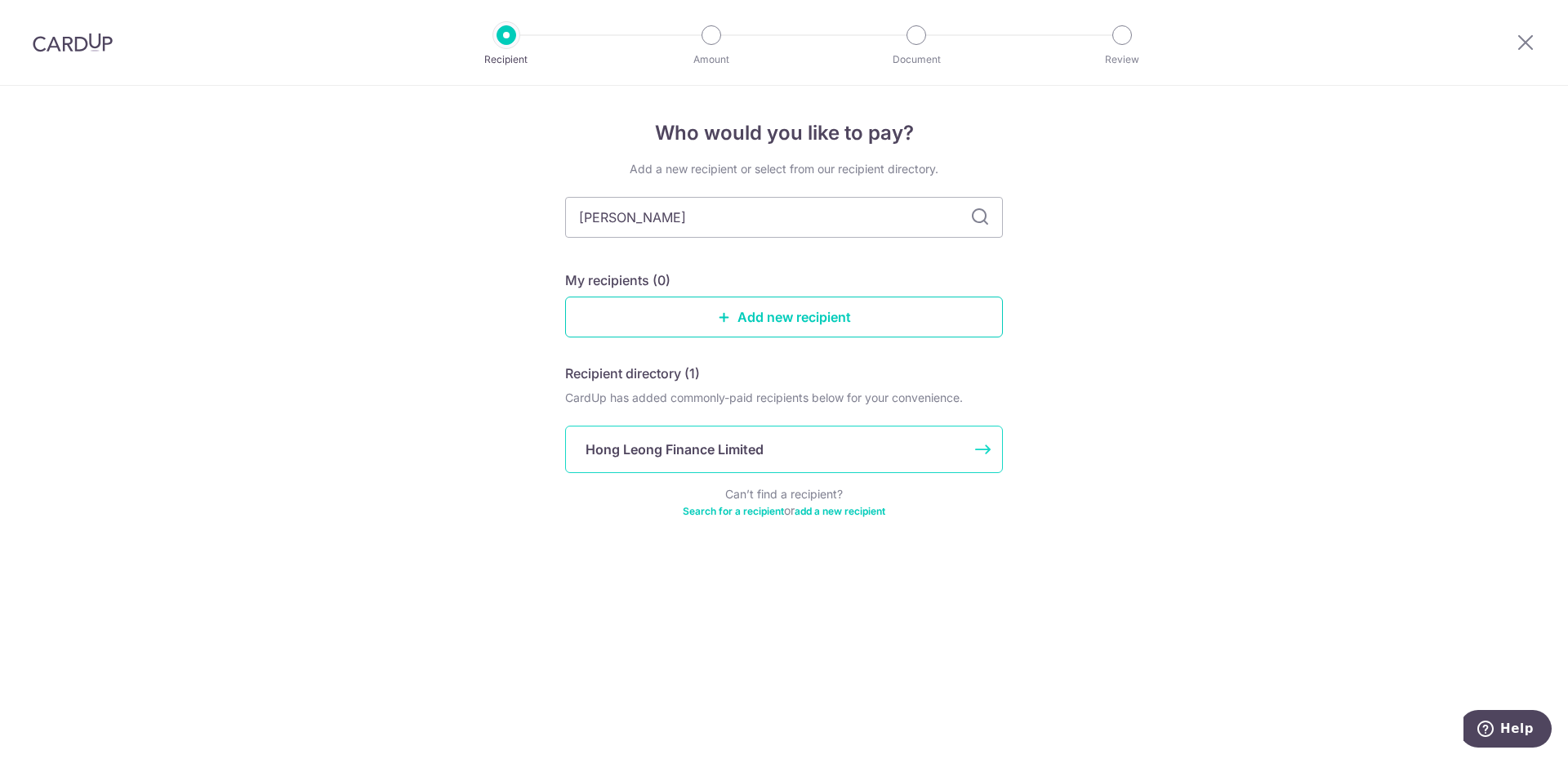
click at [736, 454] on p "Hong Leong Finance Limited" at bounding box center [675, 449] width 178 height 20
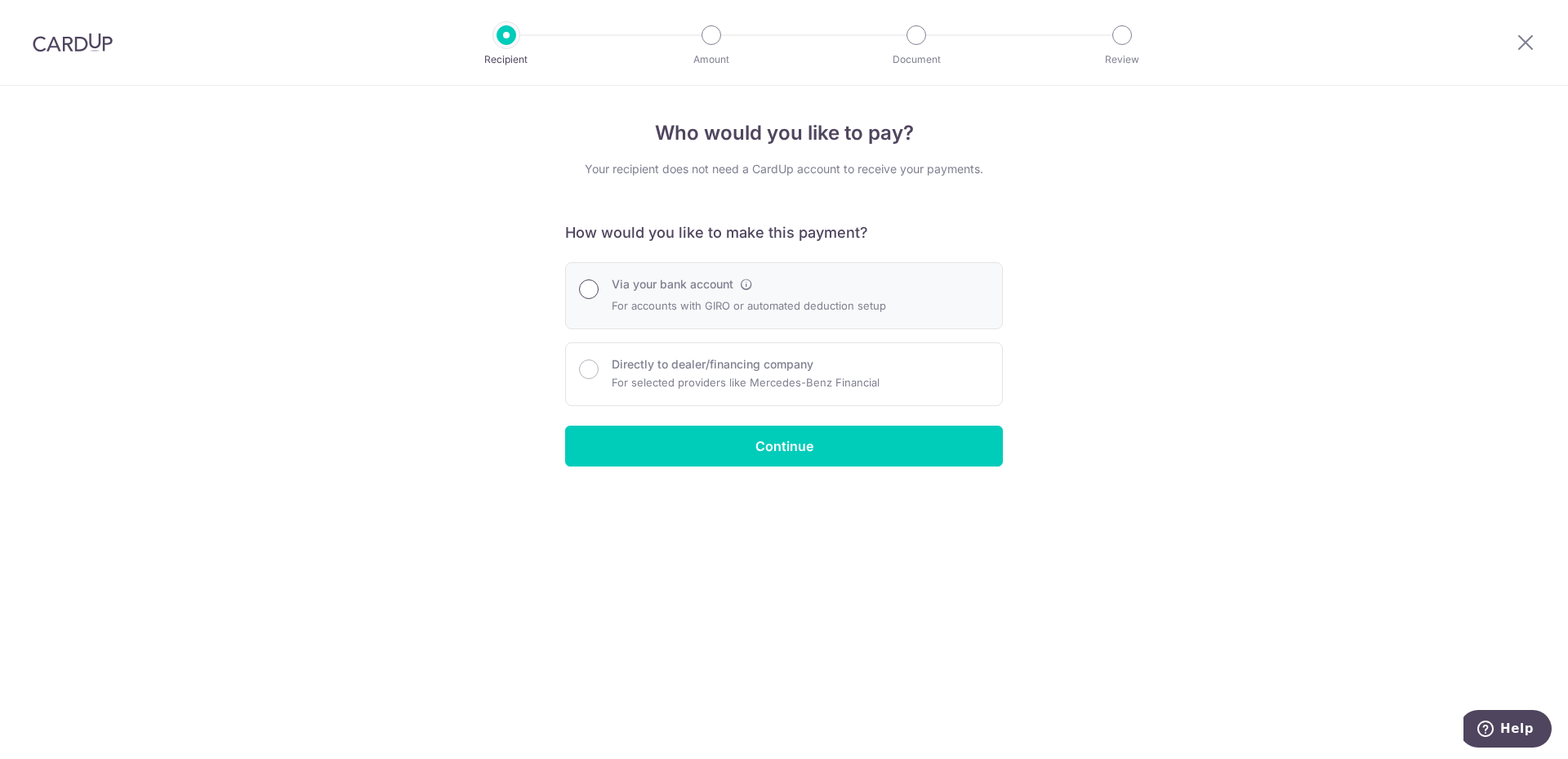
click at [595, 289] on input "Via your bank account" at bounding box center [588, 289] width 20 height 20
radio input "true"
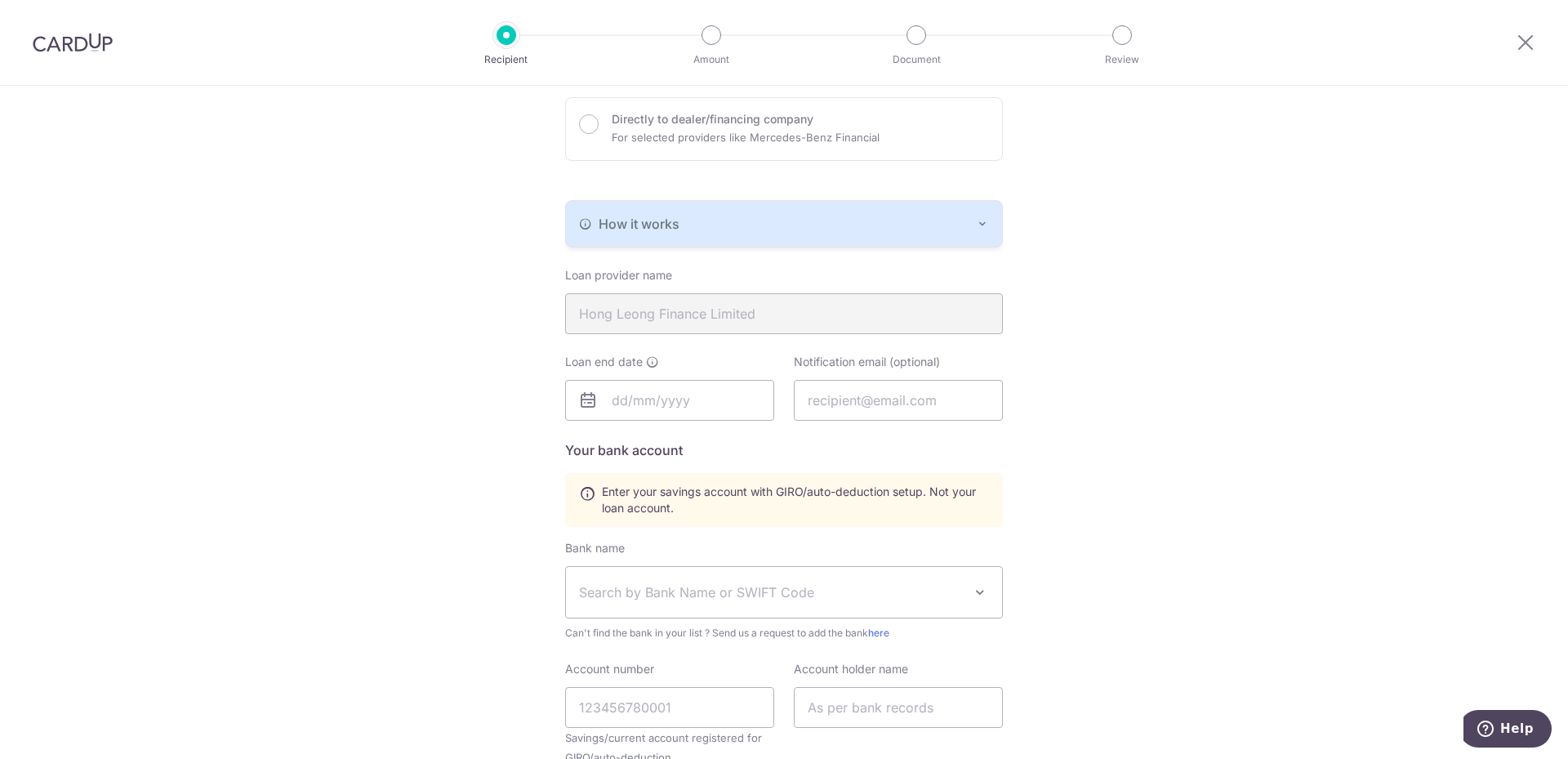
scroll to position [464, 0]
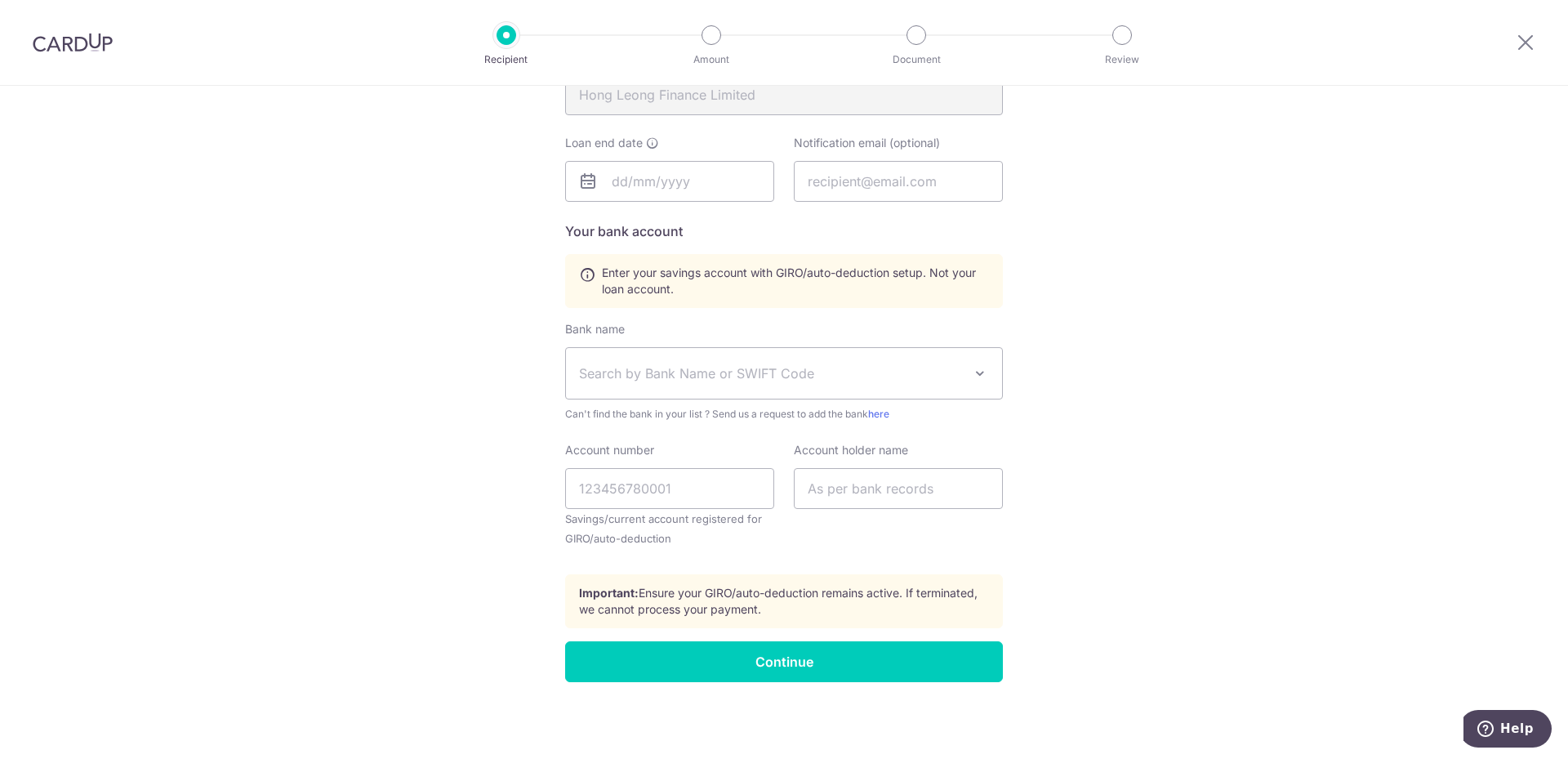
click at [834, 398] on span "Search by Bank Name or SWIFT Code" at bounding box center [784, 372] width 436 height 50
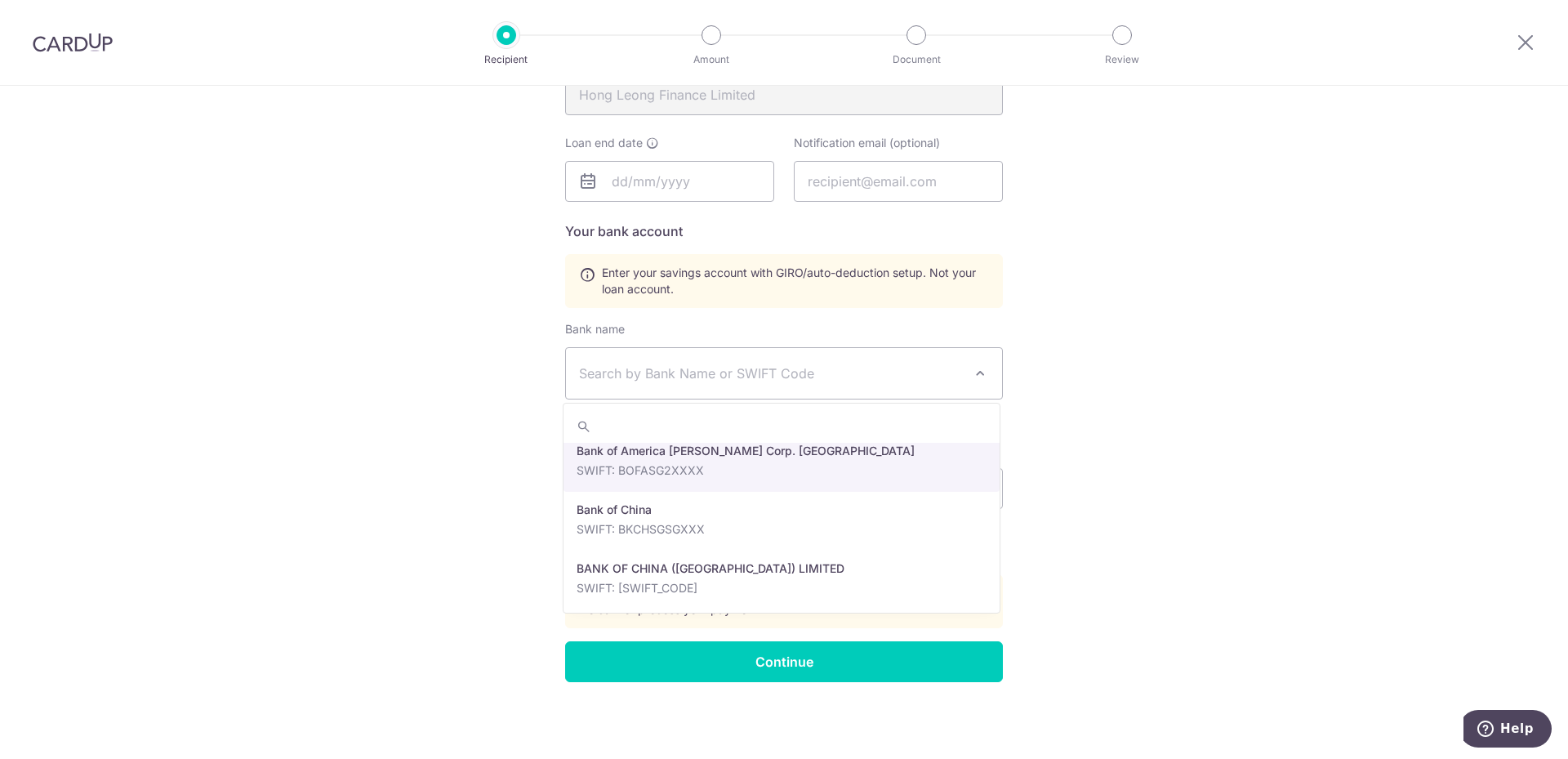
scroll to position [981, 0]
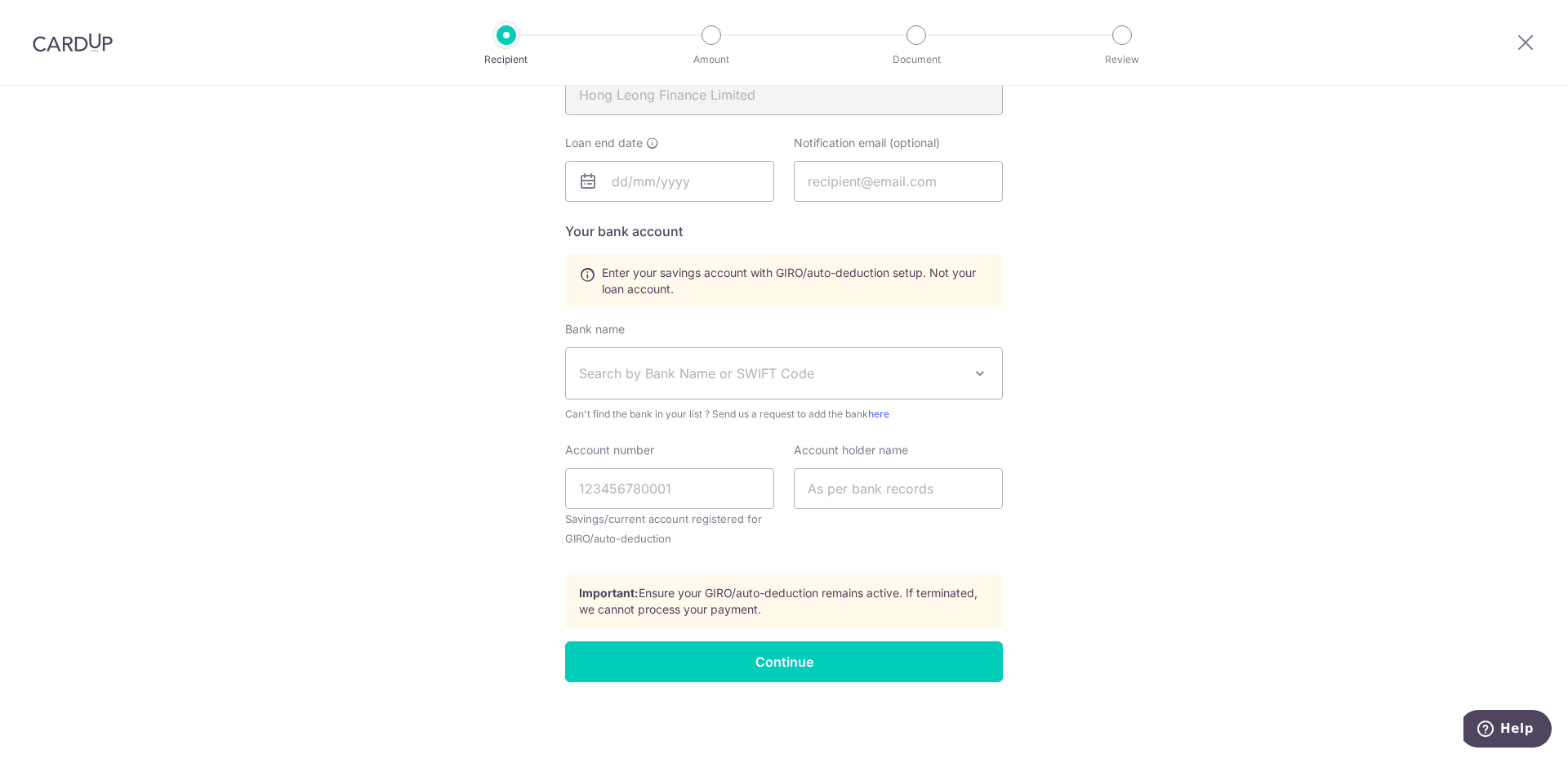
click at [1324, 462] on div "Who would you like to pay? Your recipient does not need a CardUp account to rec…" at bounding box center [784, 190] width 1568 height 1137
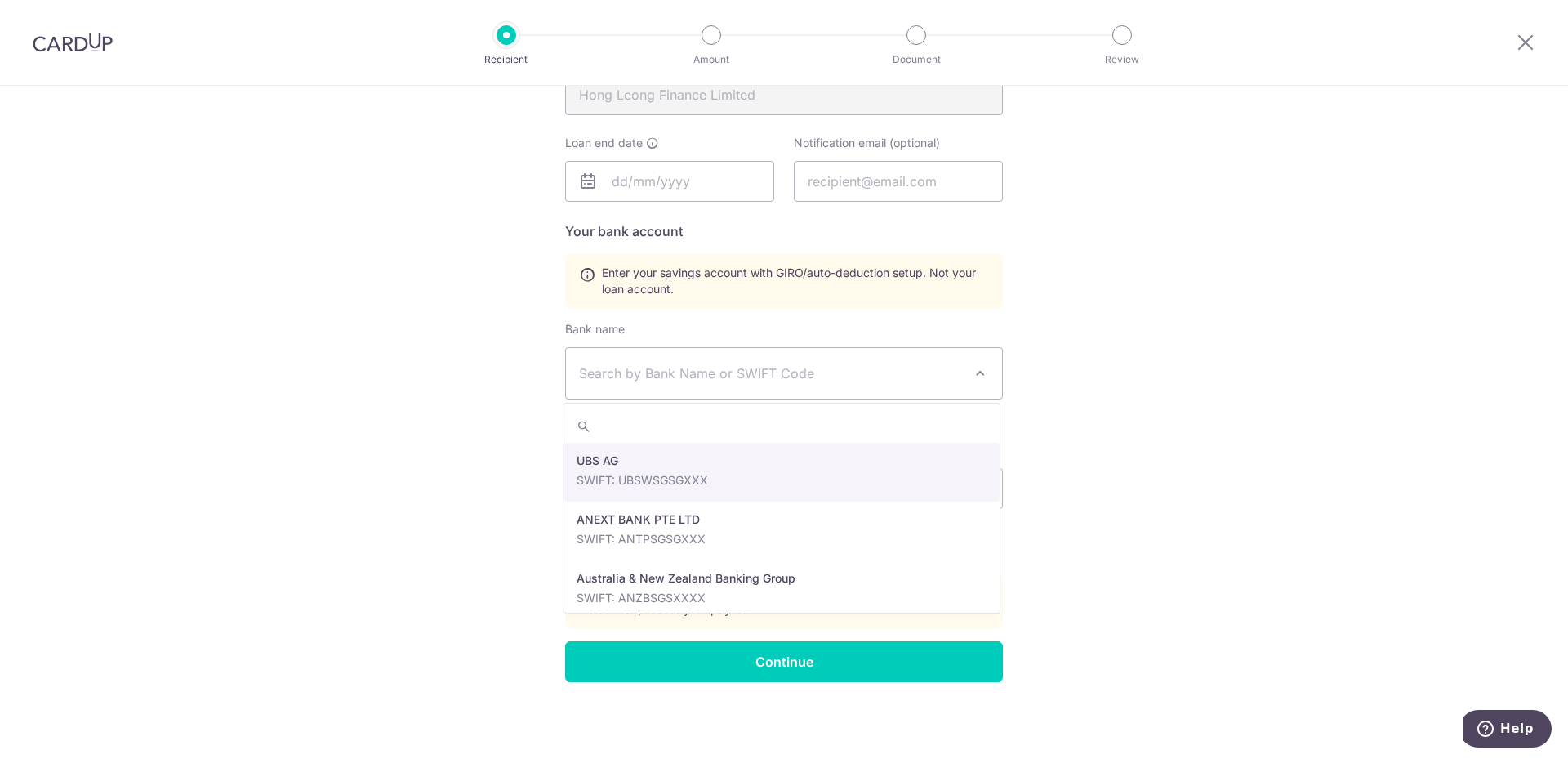
click at [609, 394] on span "Search by Bank Name or SWIFT Code" at bounding box center [784, 372] width 436 height 50
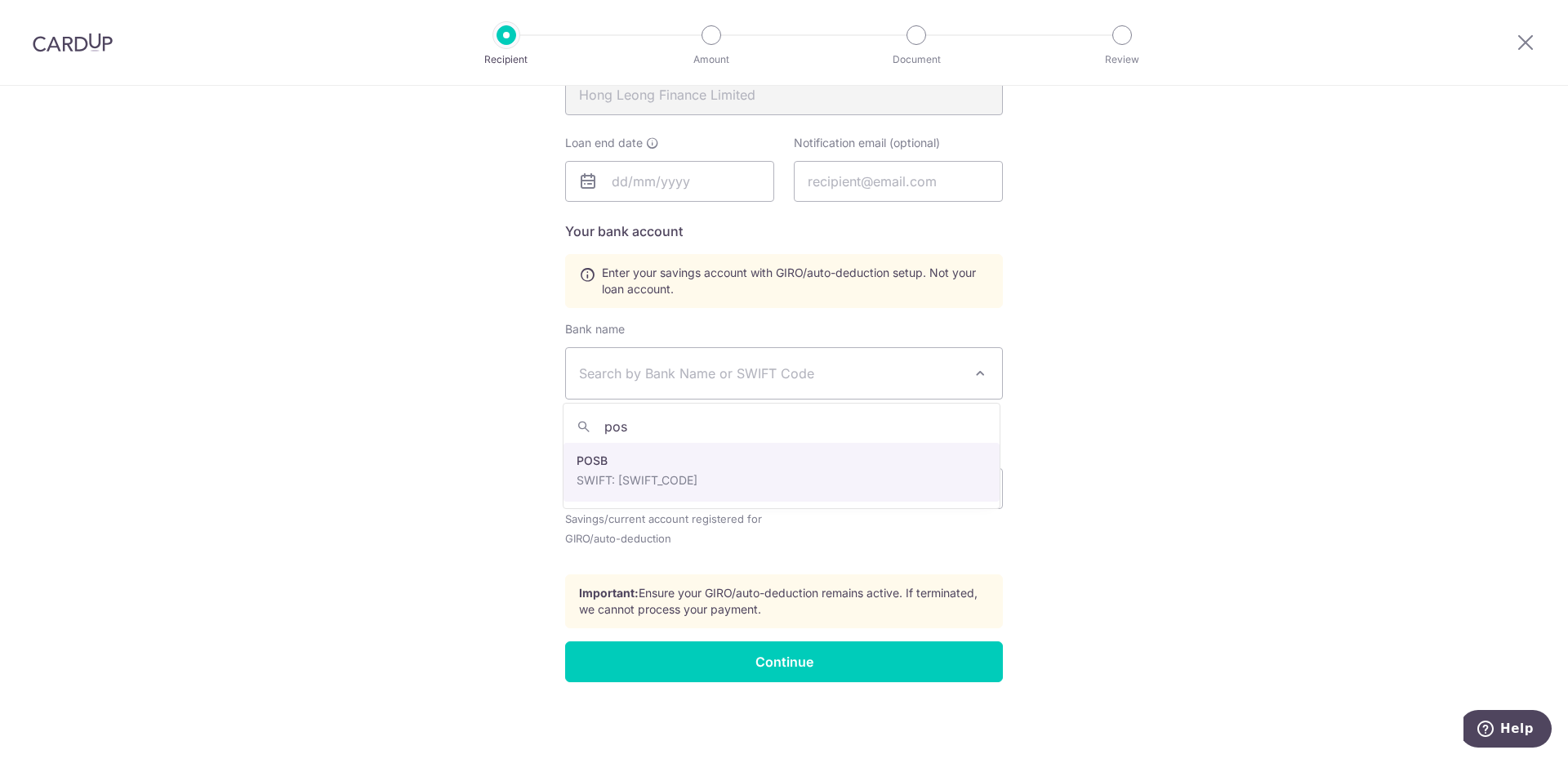
type input "pos"
select select "19"
click at [690, 503] on input "Account number" at bounding box center [670, 488] width 209 height 41
type input "058654175"
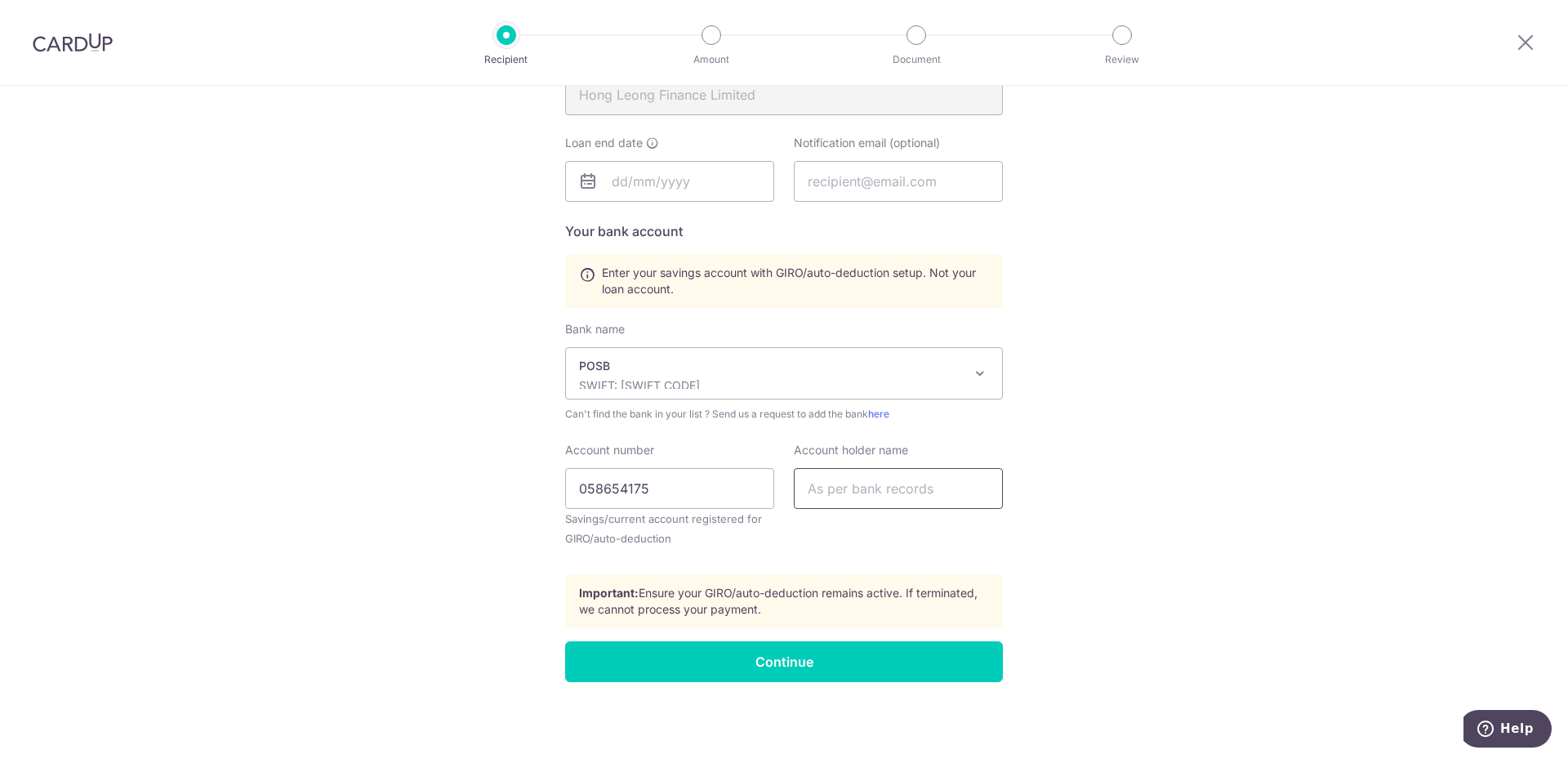
click at [921, 491] on input "text" at bounding box center [898, 488] width 209 height 41
type input "[PERSON_NAME]"
click at [752, 666] on input "Continue" at bounding box center [784, 661] width 438 height 41
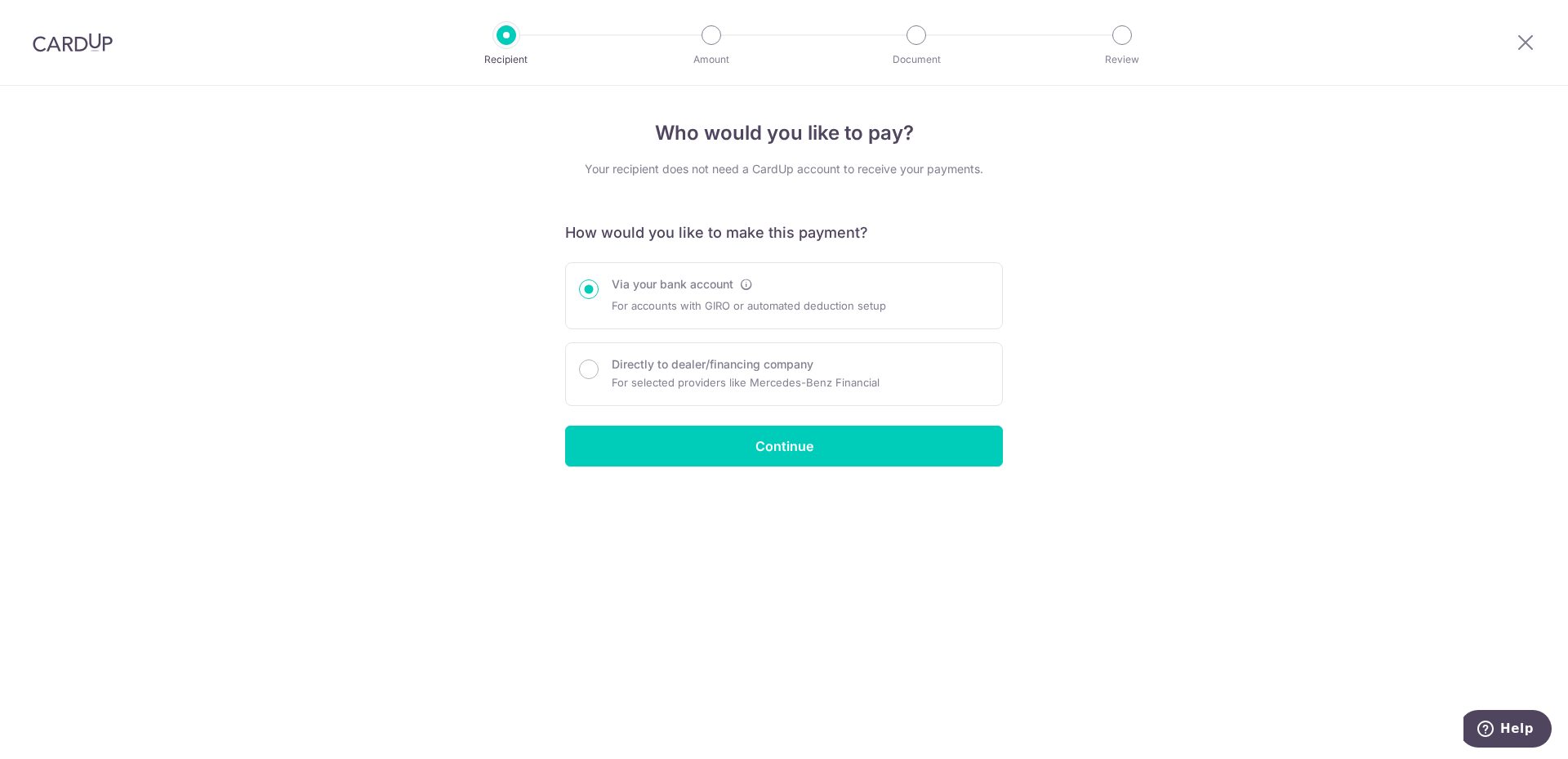
click at [100, 46] on img at bounding box center [72, 42] width 80 height 20
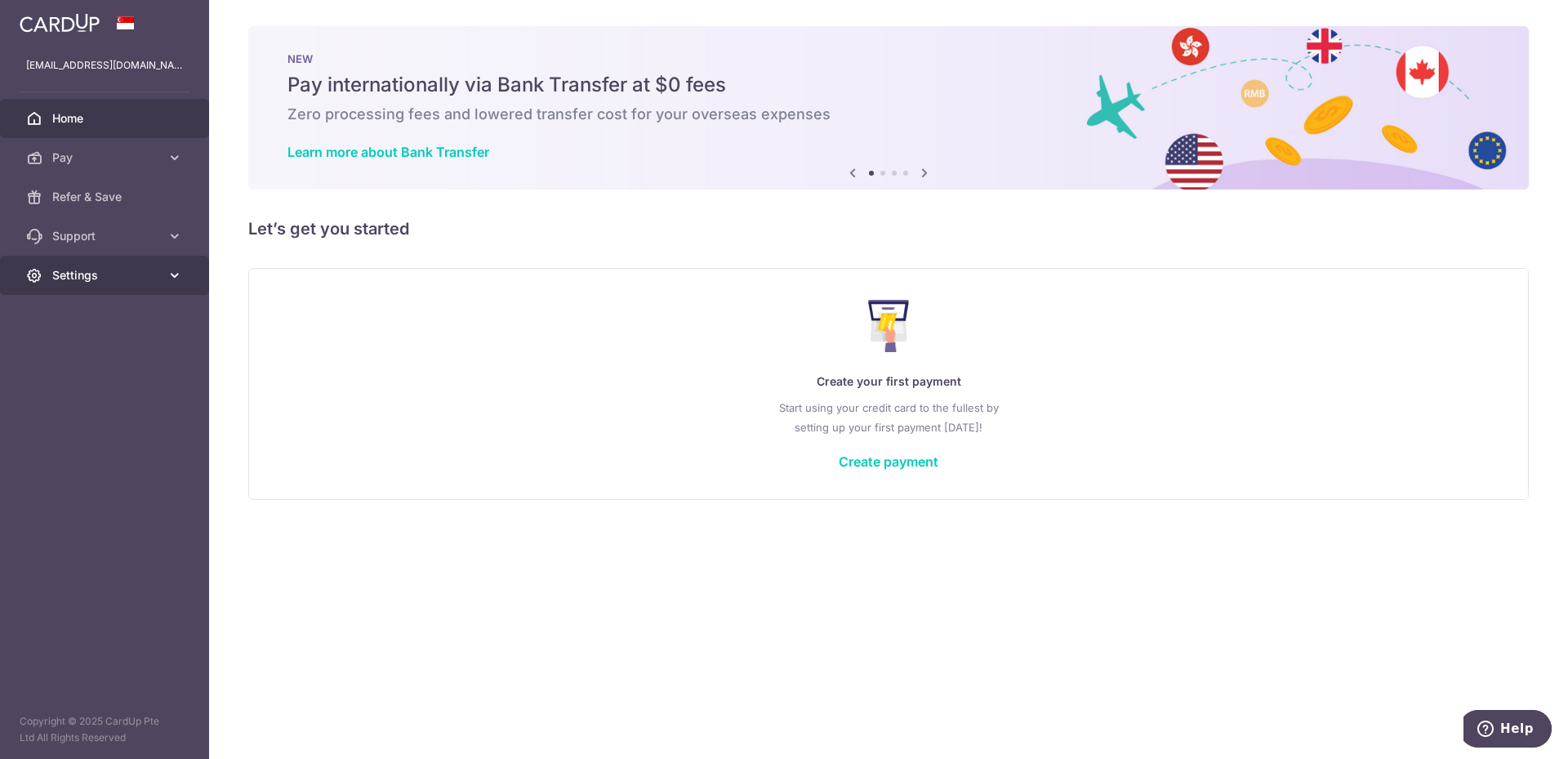
click at [166, 280] on link "Settings" at bounding box center [104, 275] width 209 height 39
click at [915, 164] on icon at bounding box center [925, 173] width 20 height 21
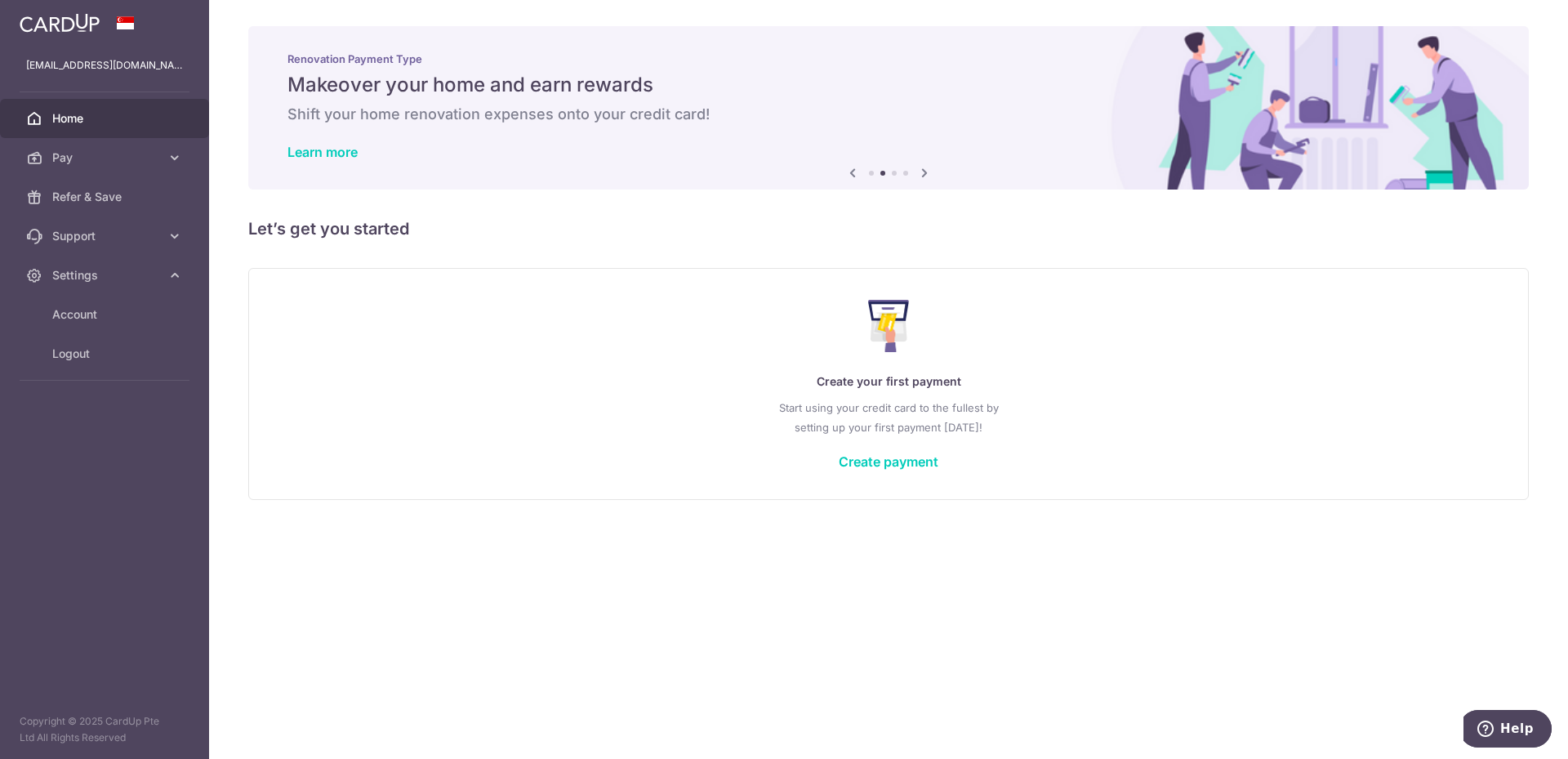
click at [76, 127] on link "Home" at bounding box center [104, 117] width 209 height 39
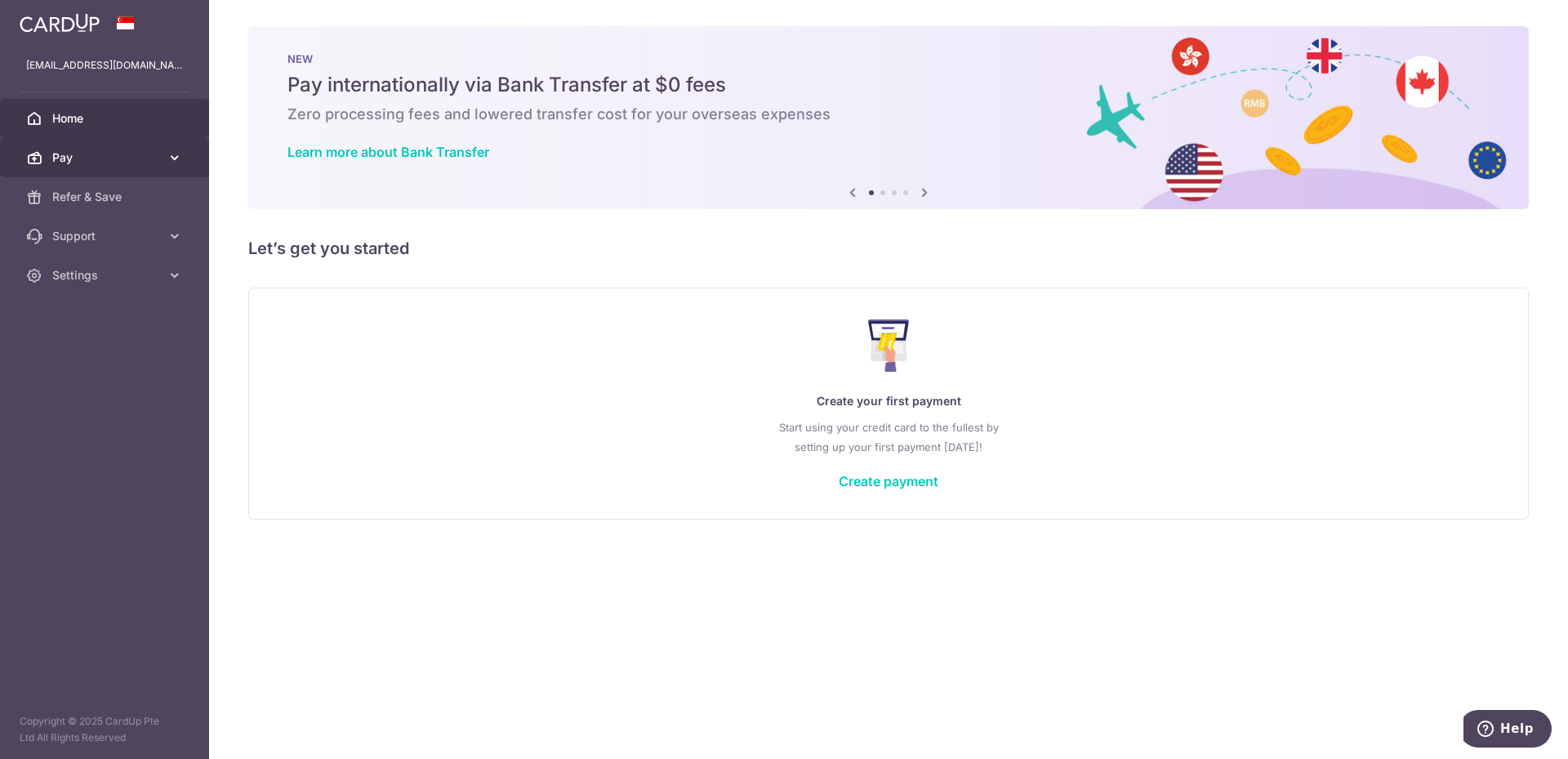
click at [184, 160] on link "Pay" at bounding box center [104, 157] width 209 height 39
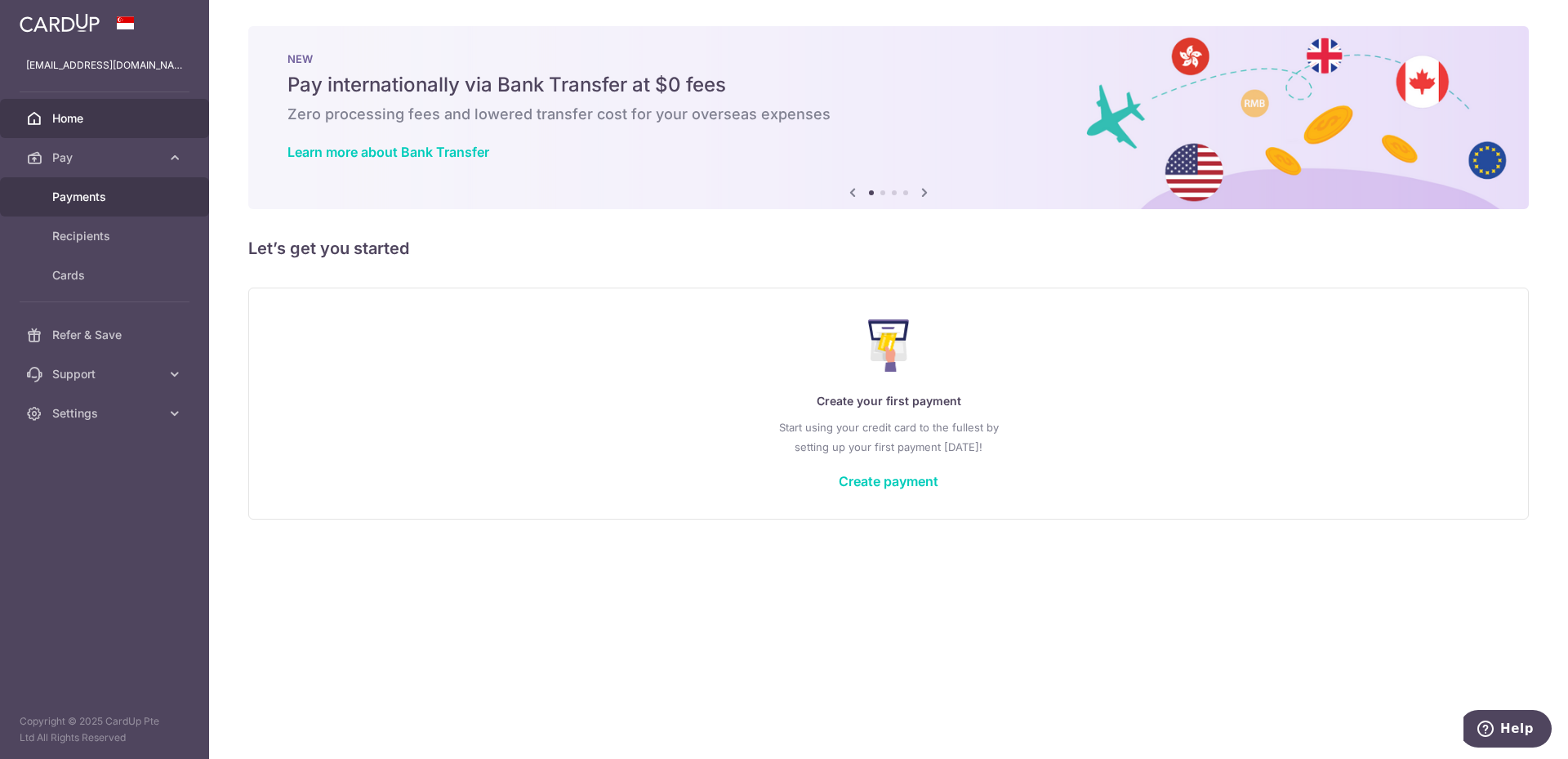
click at [135, 191] on span "Payments" at bounding box center [106, 196] width 108 height 16
